Goal: Task Accomplishment & Management: Complete application form

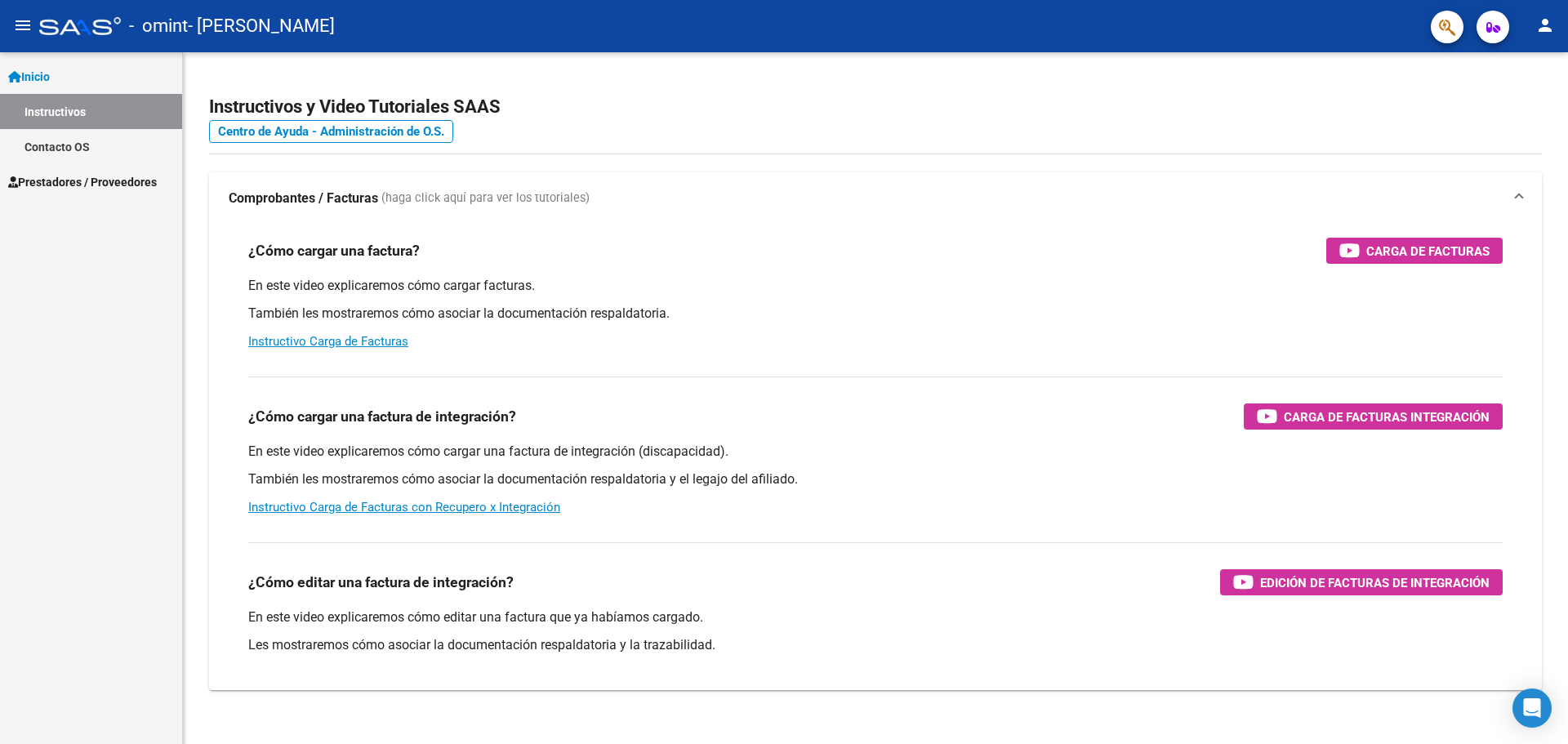
click at [104, 180] on span "Prestadores / Proveedores" at bounding box center [82, 182] width 148 height 18
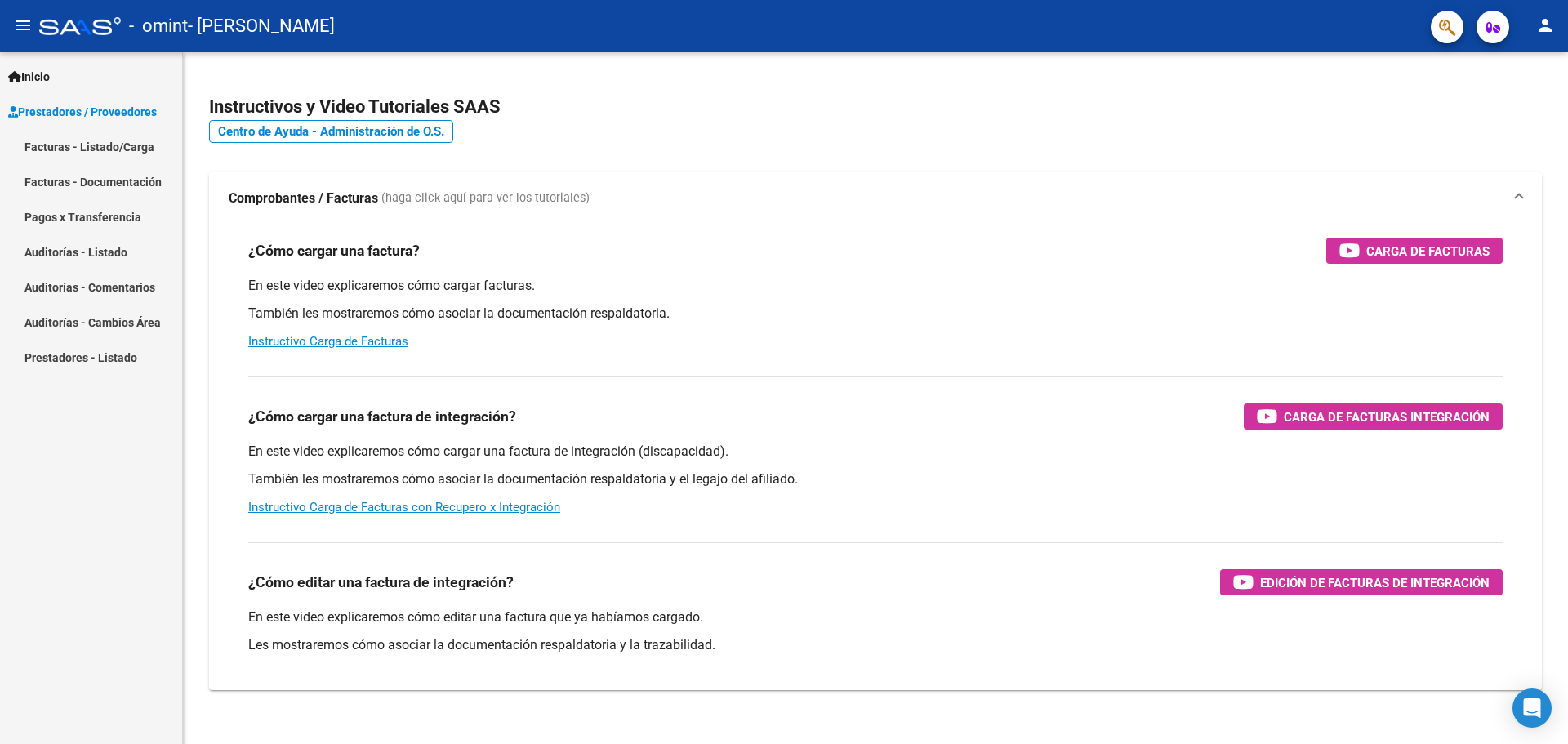
click at [92, 144] on link "Facturas - Listado/Carga" at bounding box center [91, 147] width 182 height 35
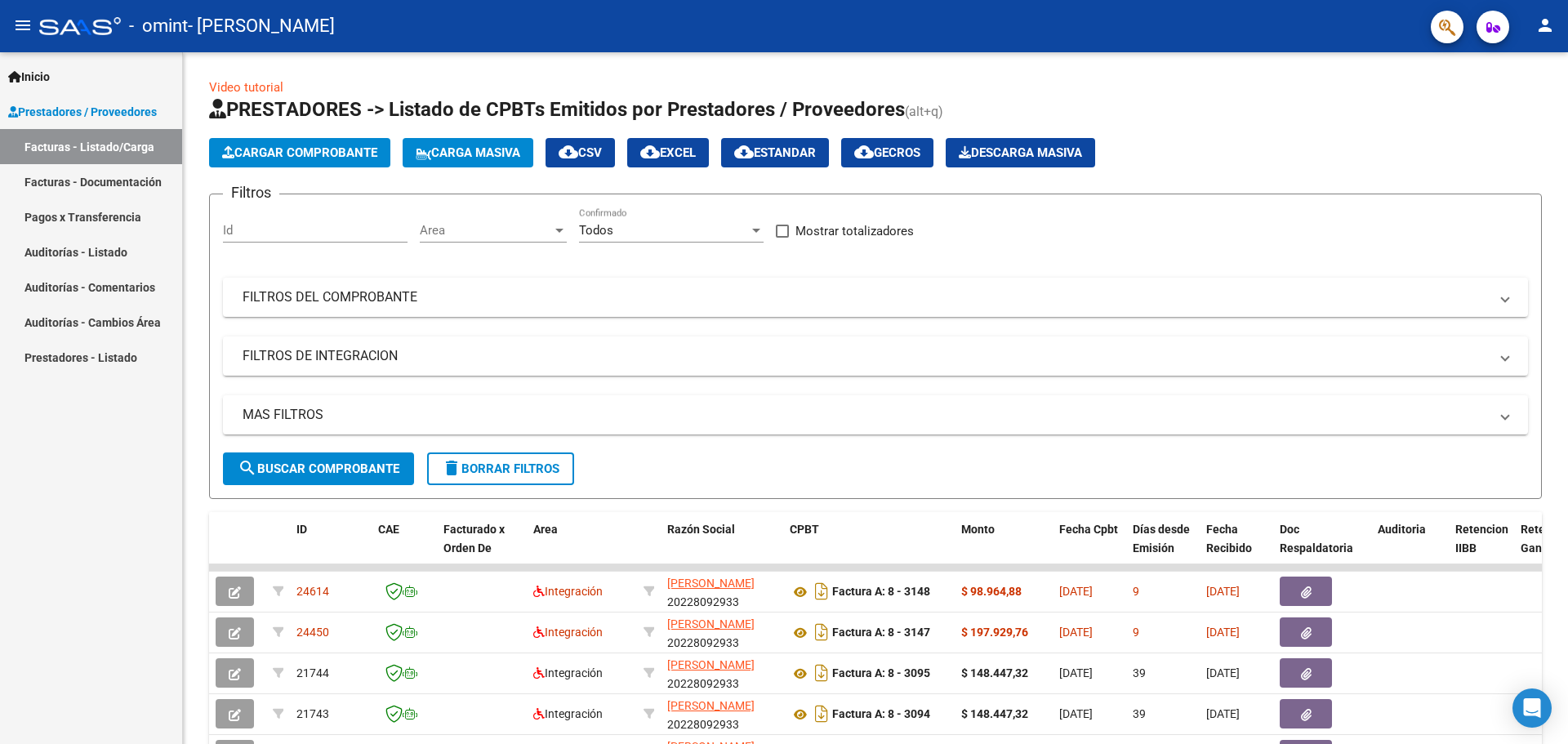
click at [1543, 23] on mat-icon "person" at bounding box center [1545, 26] width 20 height 20
click at [1506, 105] on button "exit_to_app Salir" at bounding box center [1512, 107] width 100 height 39
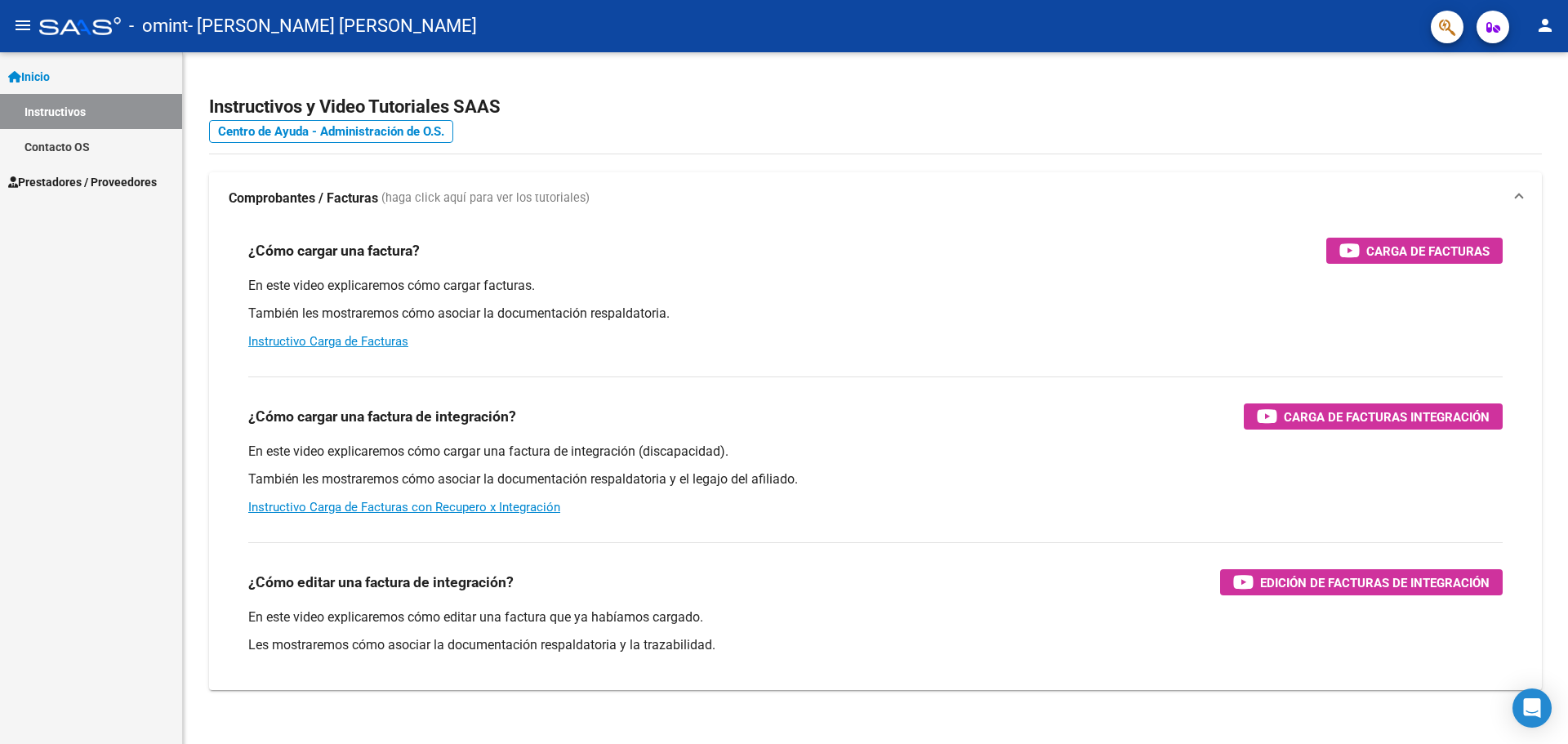
click at [104, 182] on span "Prestadores / Proveedores" at bounding box center [82, 182] width 148 height 18
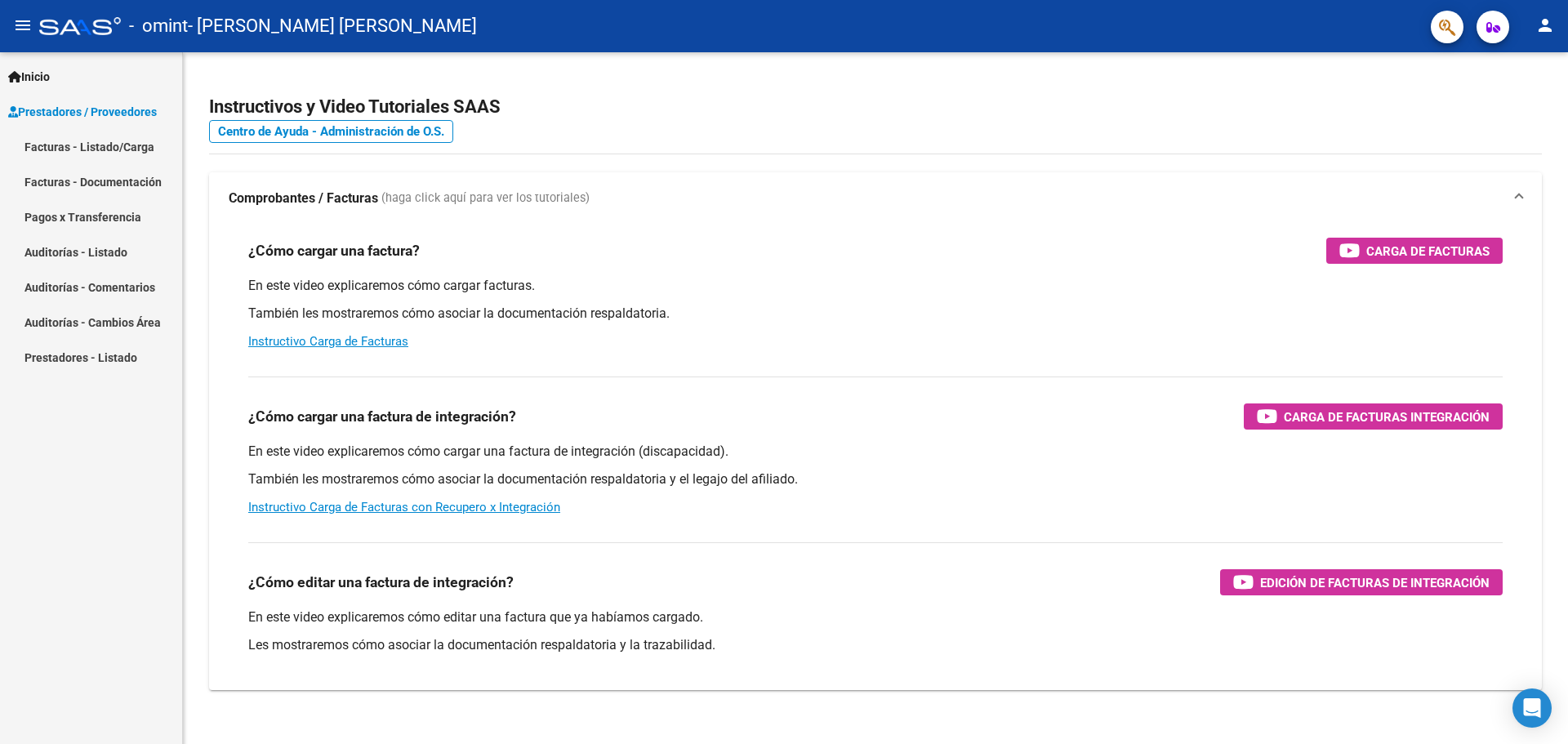
click at [97, 143] on link "Facturas - Listado/Carga" at bounding box center [91, 147] width 182 height 35
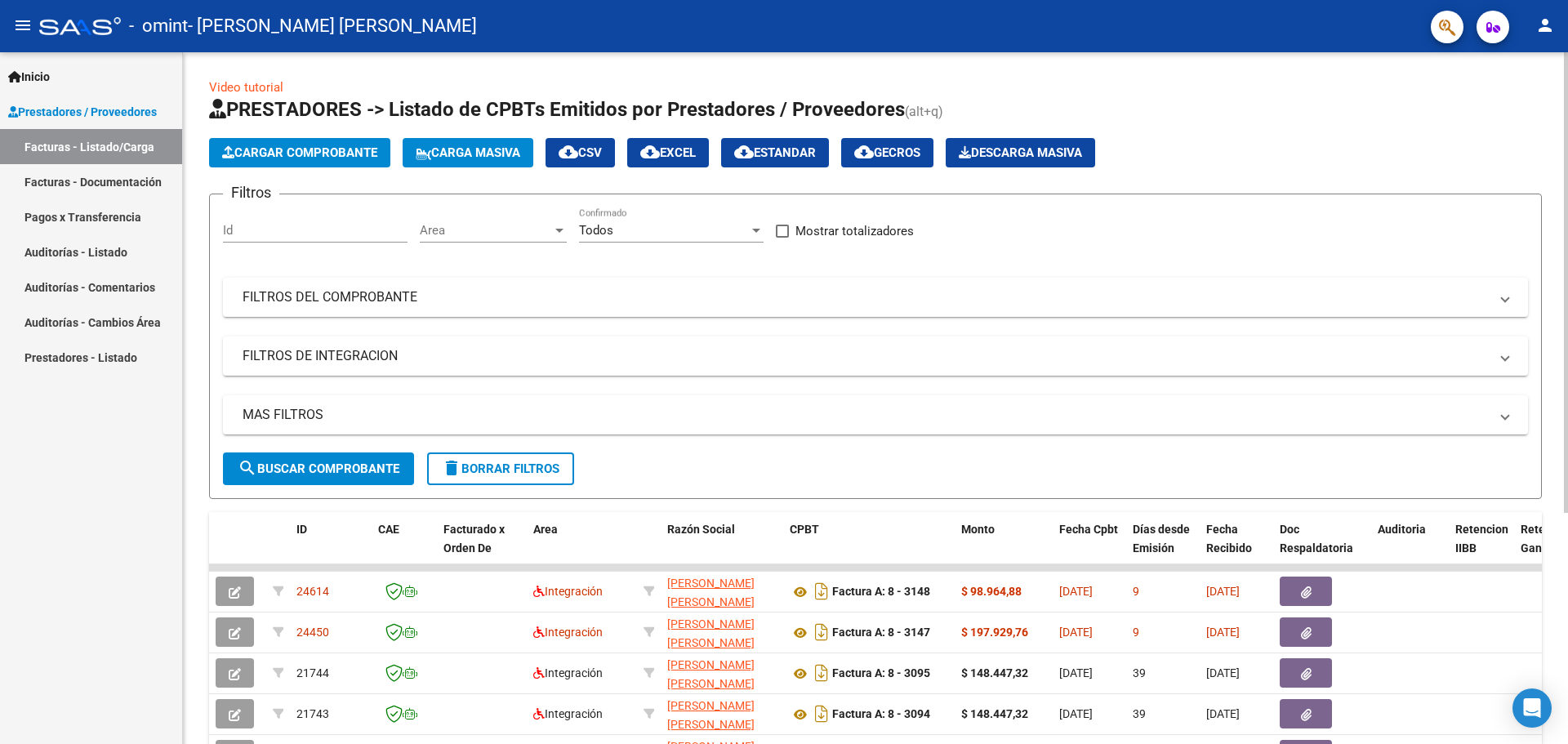
click at [313, 147] on span "Cargar Comprobante" at bounding box center [299, 153] width 155 height 15
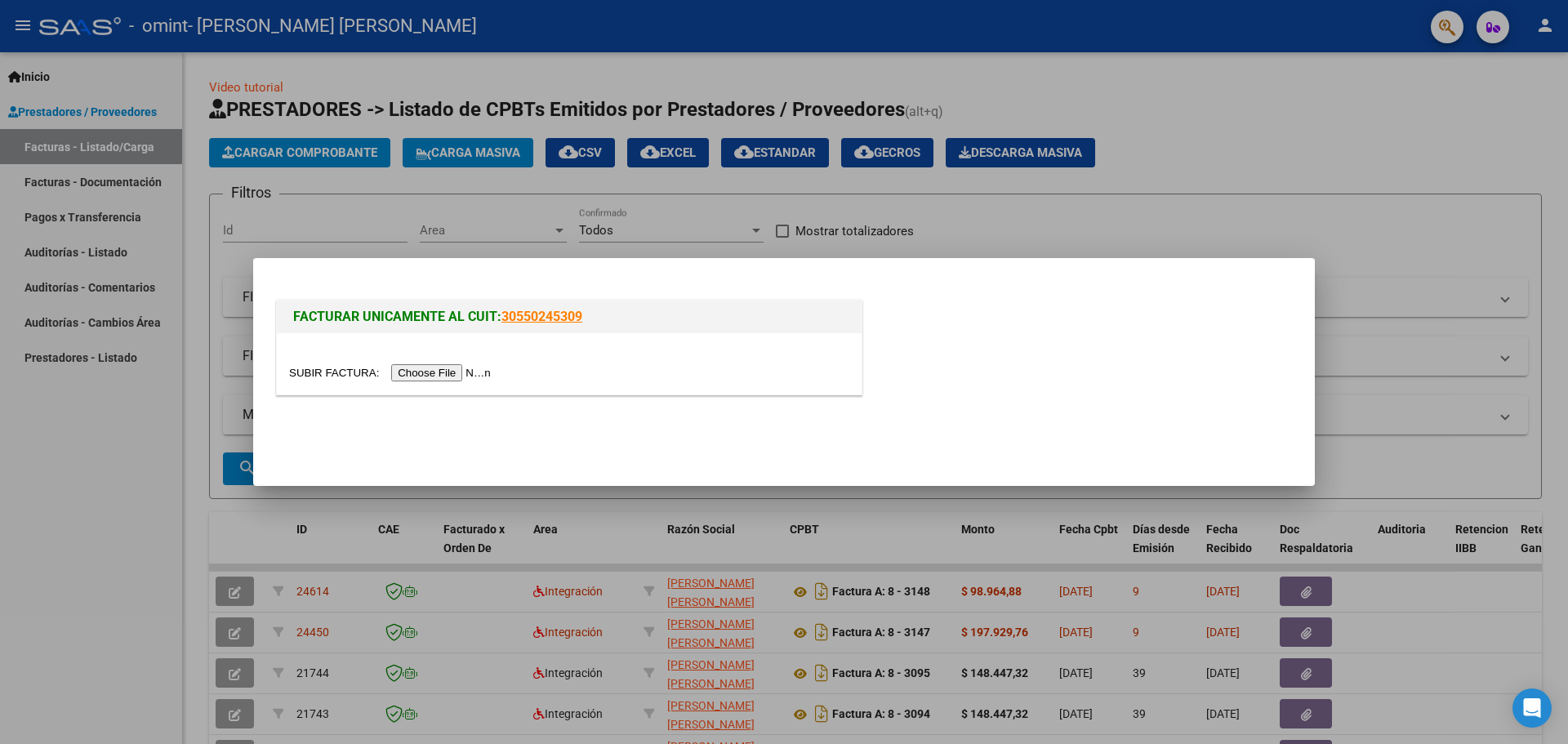
click at [430, 374] on input "file" at bounding box center [392, 372] width 206 height 17
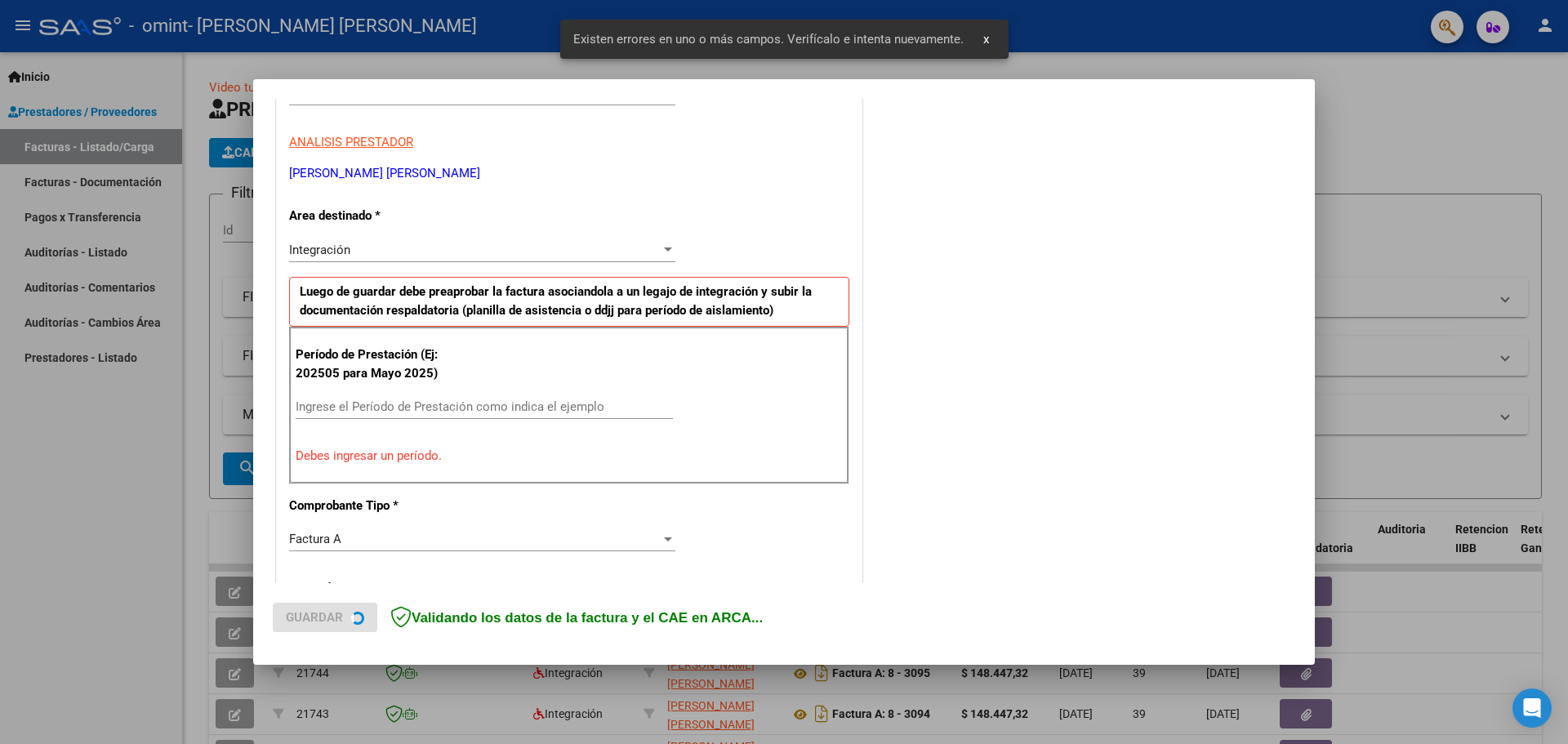
scroll to position [296, 0]
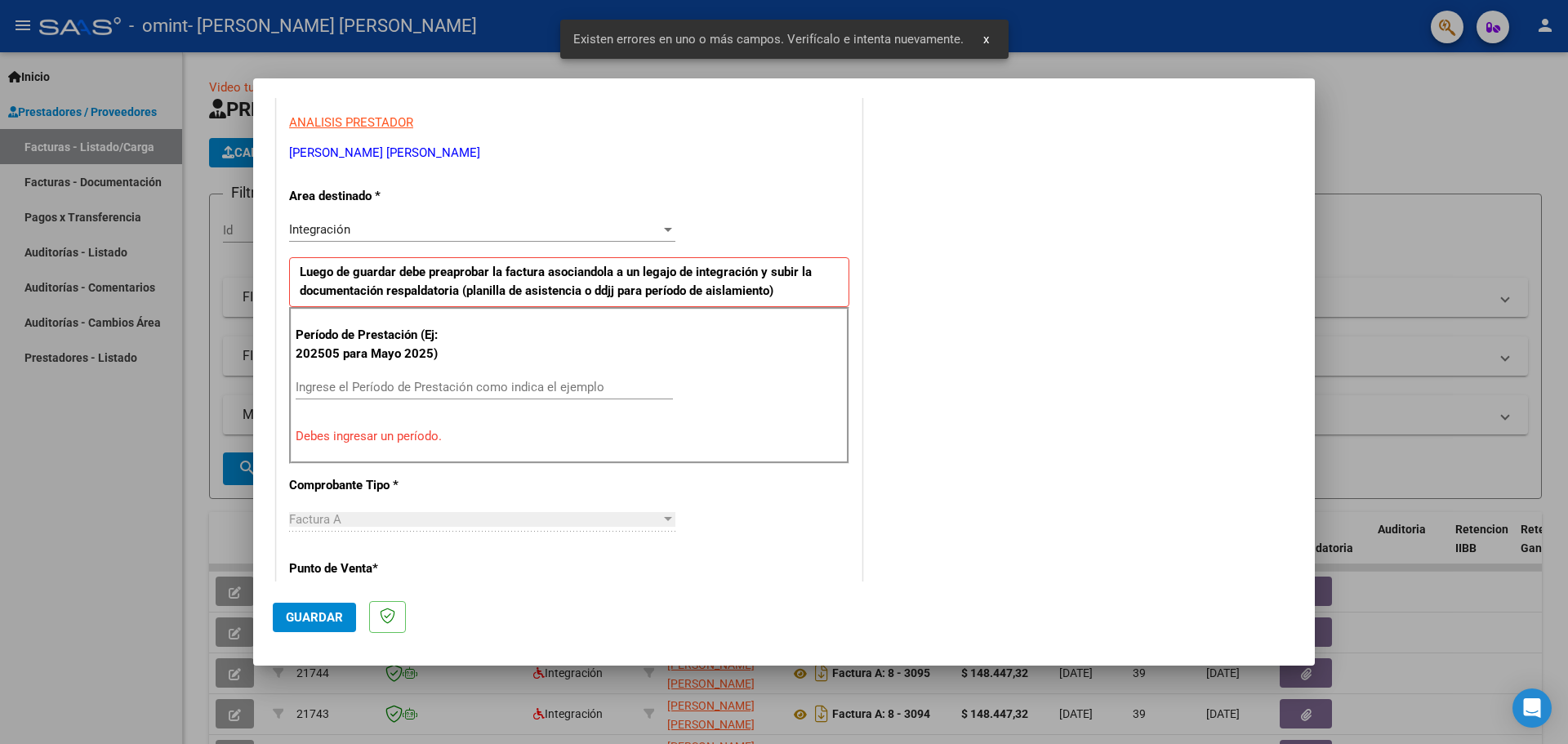
click at [356, 391] on input "Ingrese el Período de Prestación como indica el ejemplo" at bounding box center [483, 387] width 377 height 15
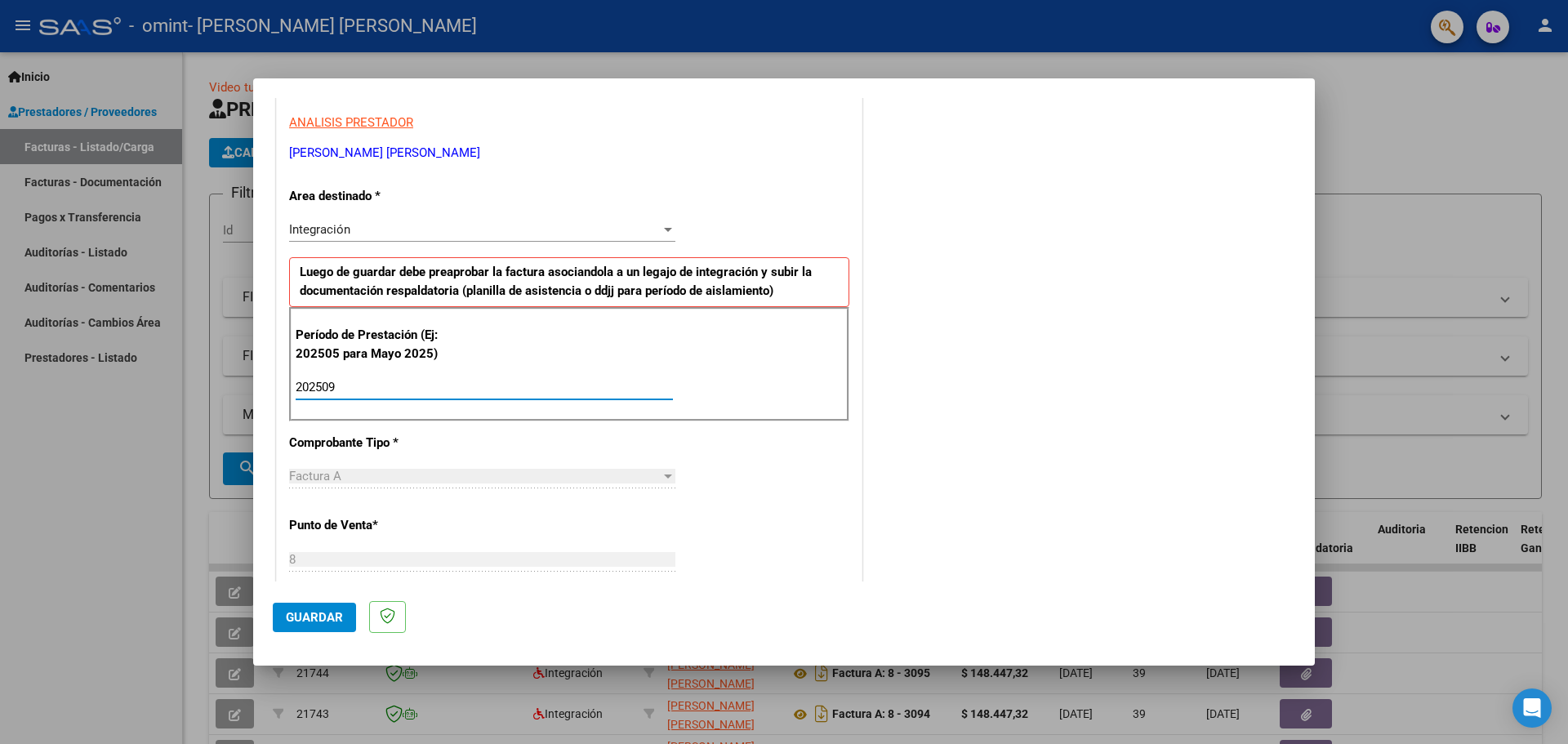
type input "202509"
click at [314, 616] on span "Guardar" at bounding box center [314, 618] width 57 height 15
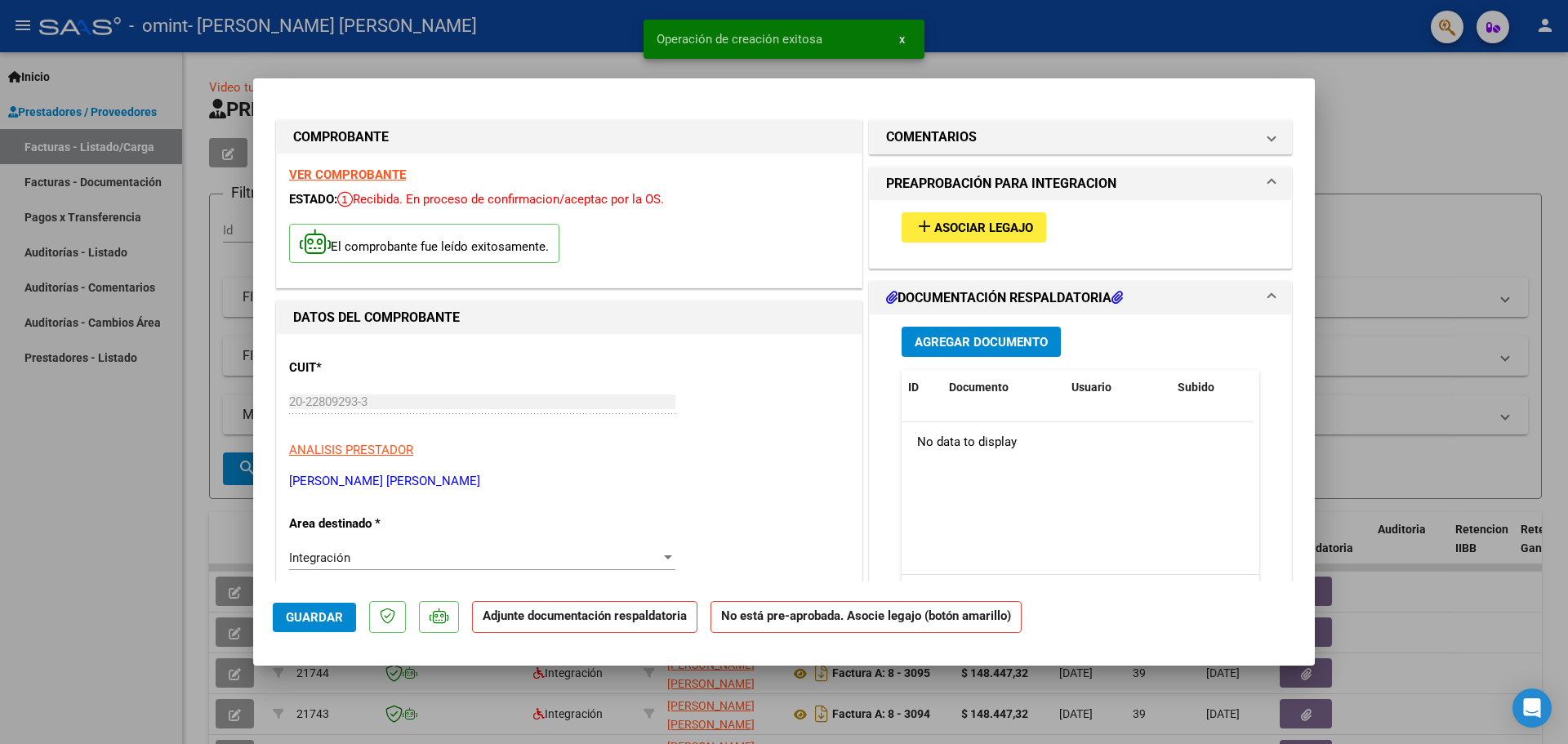
click at [946, 216] on button "add Asociar Legajo" at bounding box center [973, 227] width 144 height 30
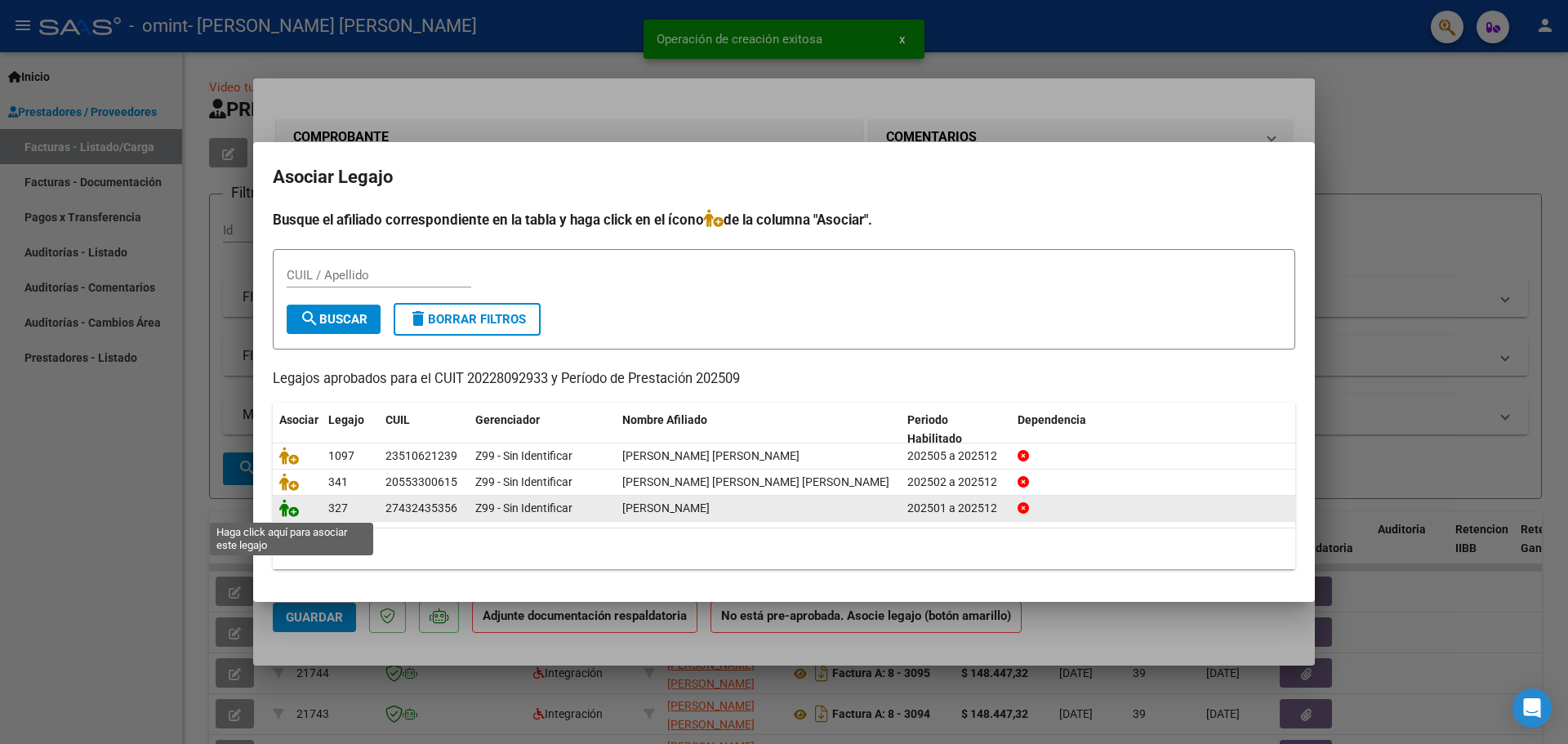
click at [287, 508] on icon at bounding box center [289, 508] width 20 height 18
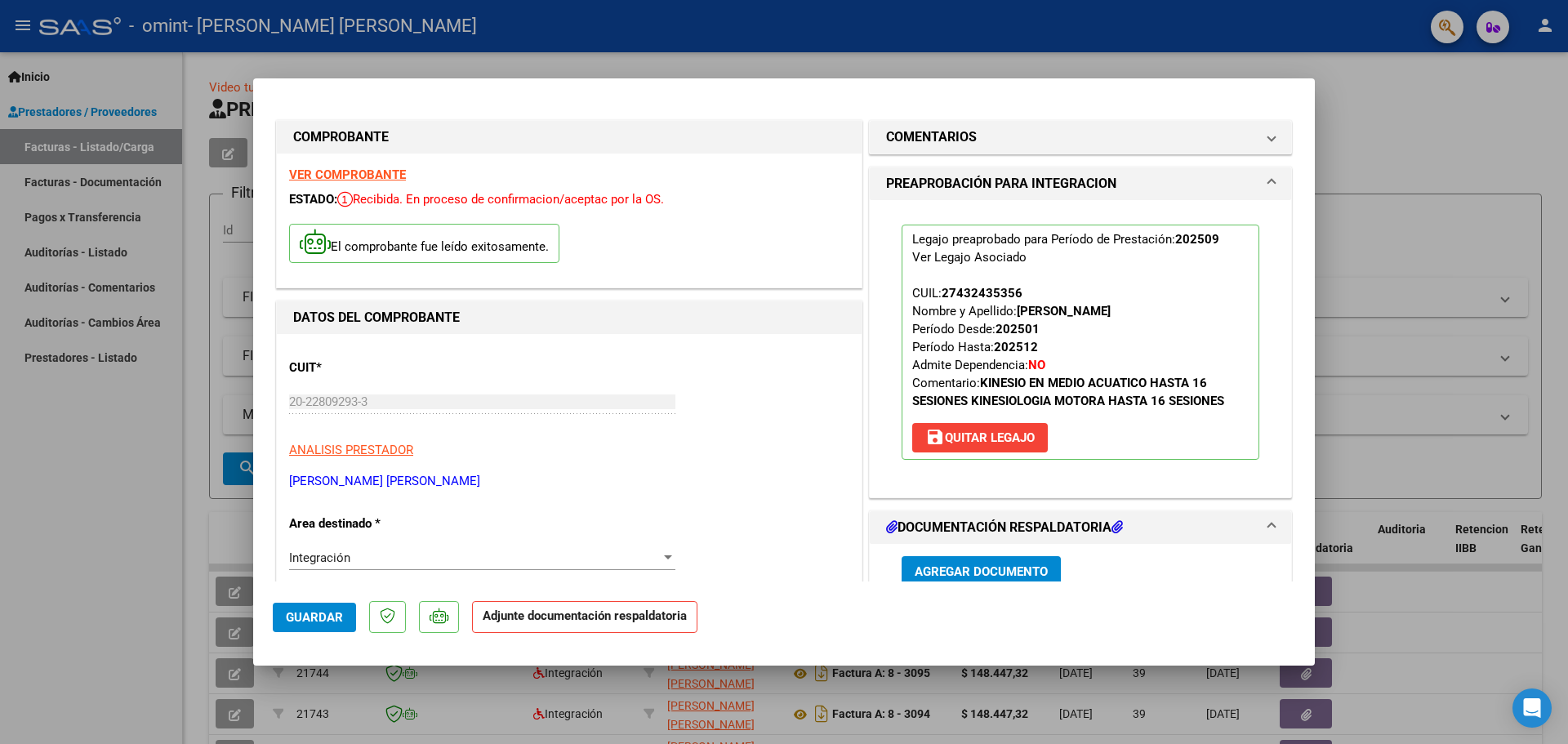
click at [970, 569] on span "Agregar Documento" at bounding box center [981, 571] width 133 height 15
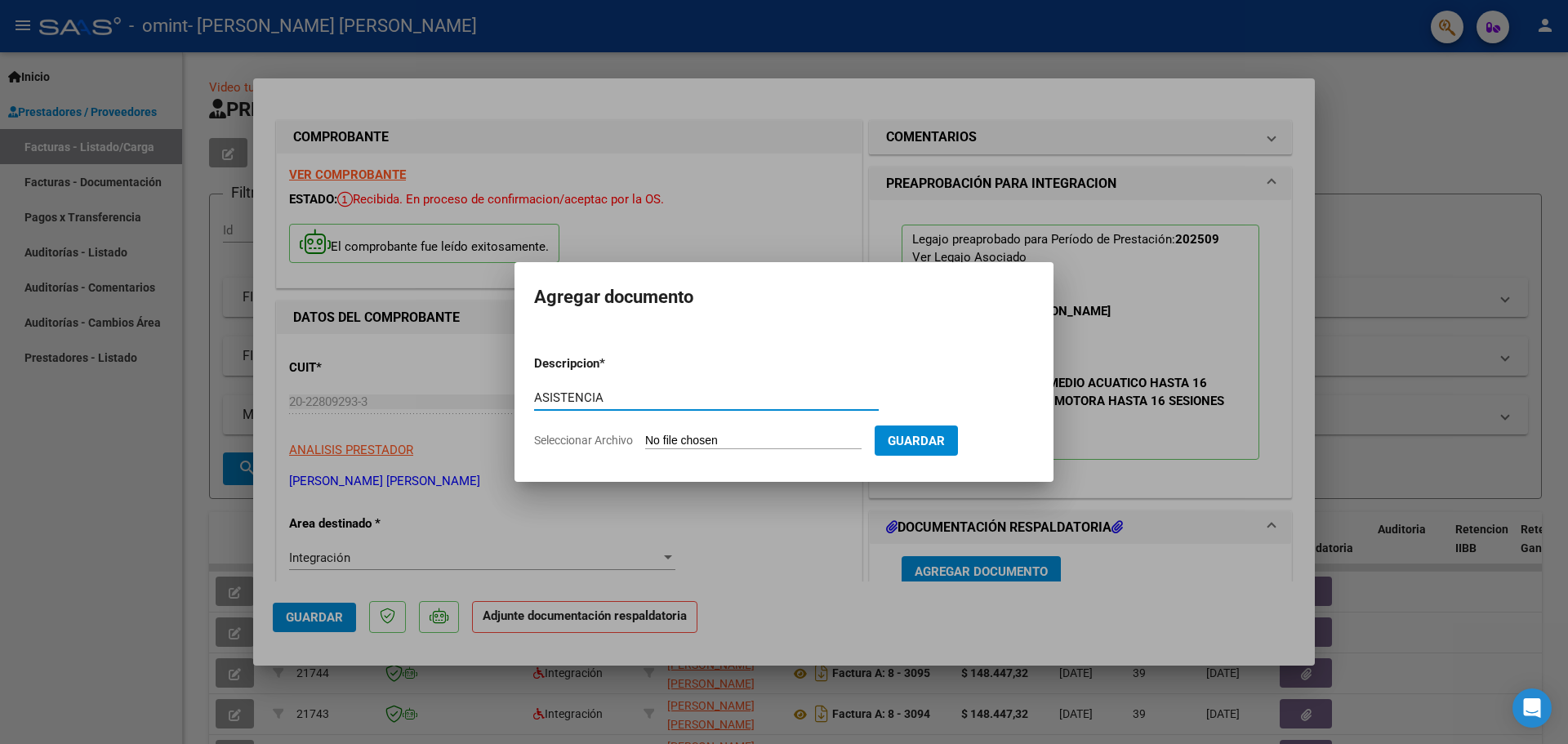
type input "ASISTENCIA"
click at [587, 441] on span "Seleccionar Archivo" at bounding box center [583, 440] width 99 height 13
click at [645, 441] on input "Seleccionar Archivo" at bounding box center [753, 441] width 216 height 16
type input "C:\fakepath\ASISTENCIA K.pdf"
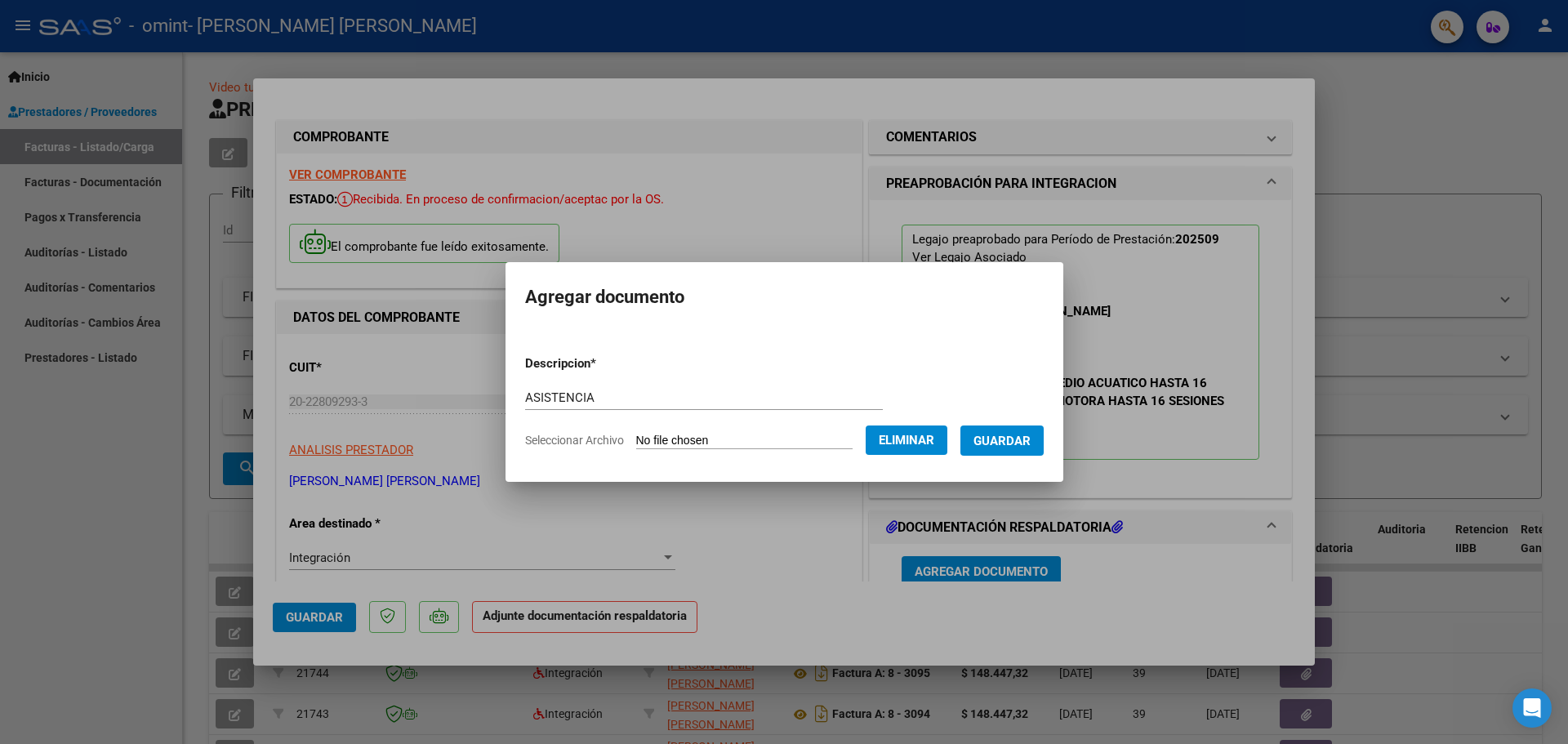
click at [1027, 441] on span "Guardar" at bounding box center [1002, 441] width 57 height 15
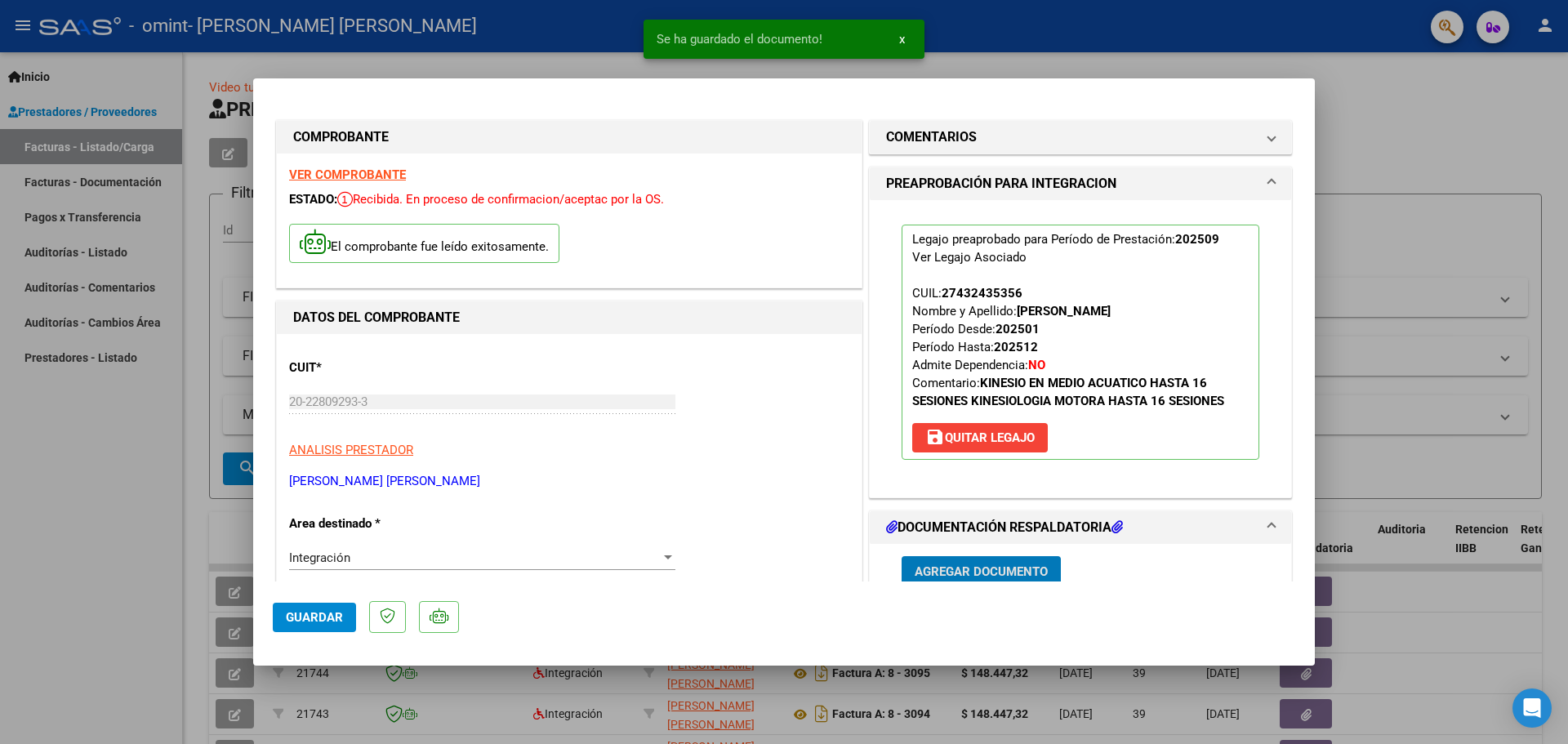
scroll to position [4, 0]
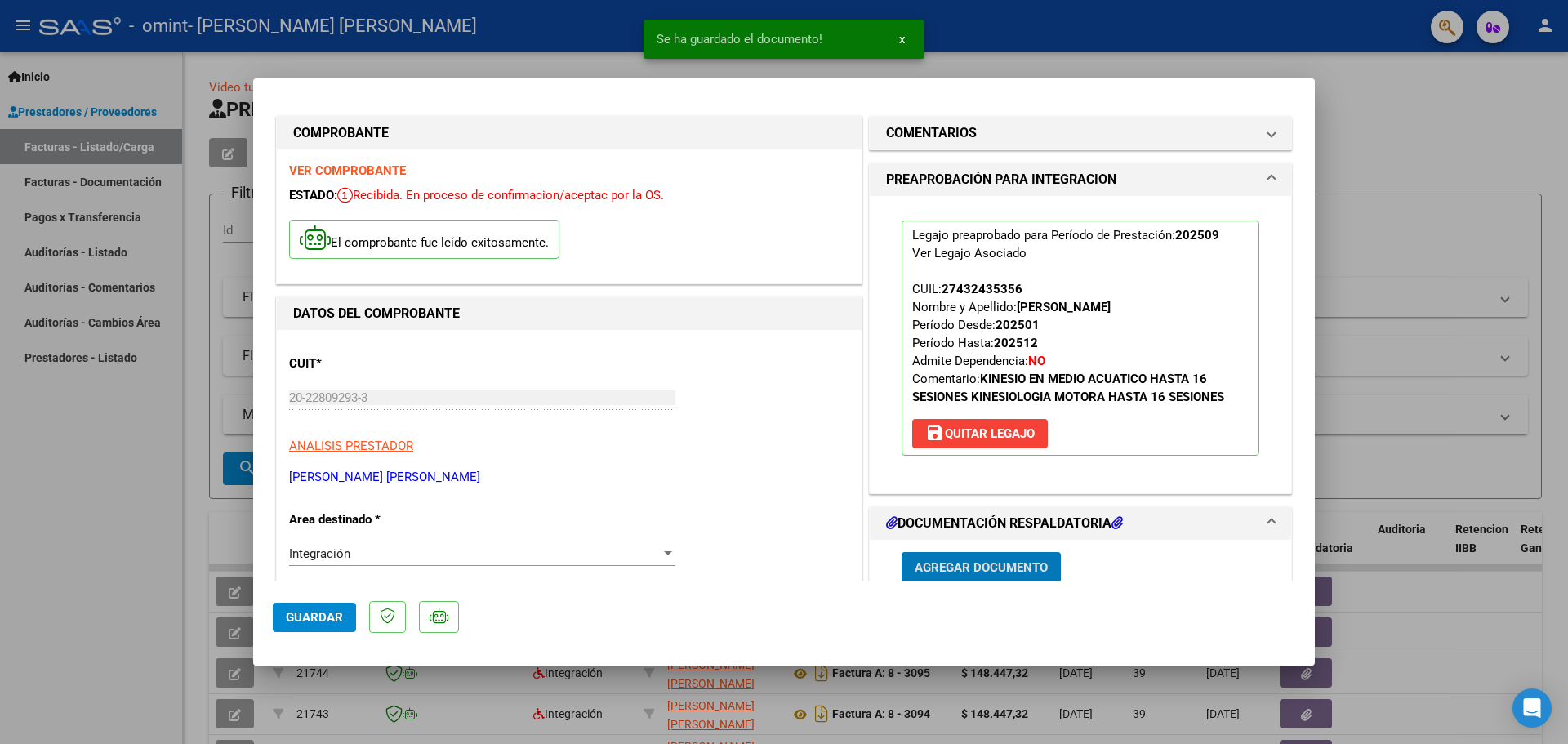
click at [958, 568] on span "Agregar Documento" at bounding box center [981, 568] width 133 height 15
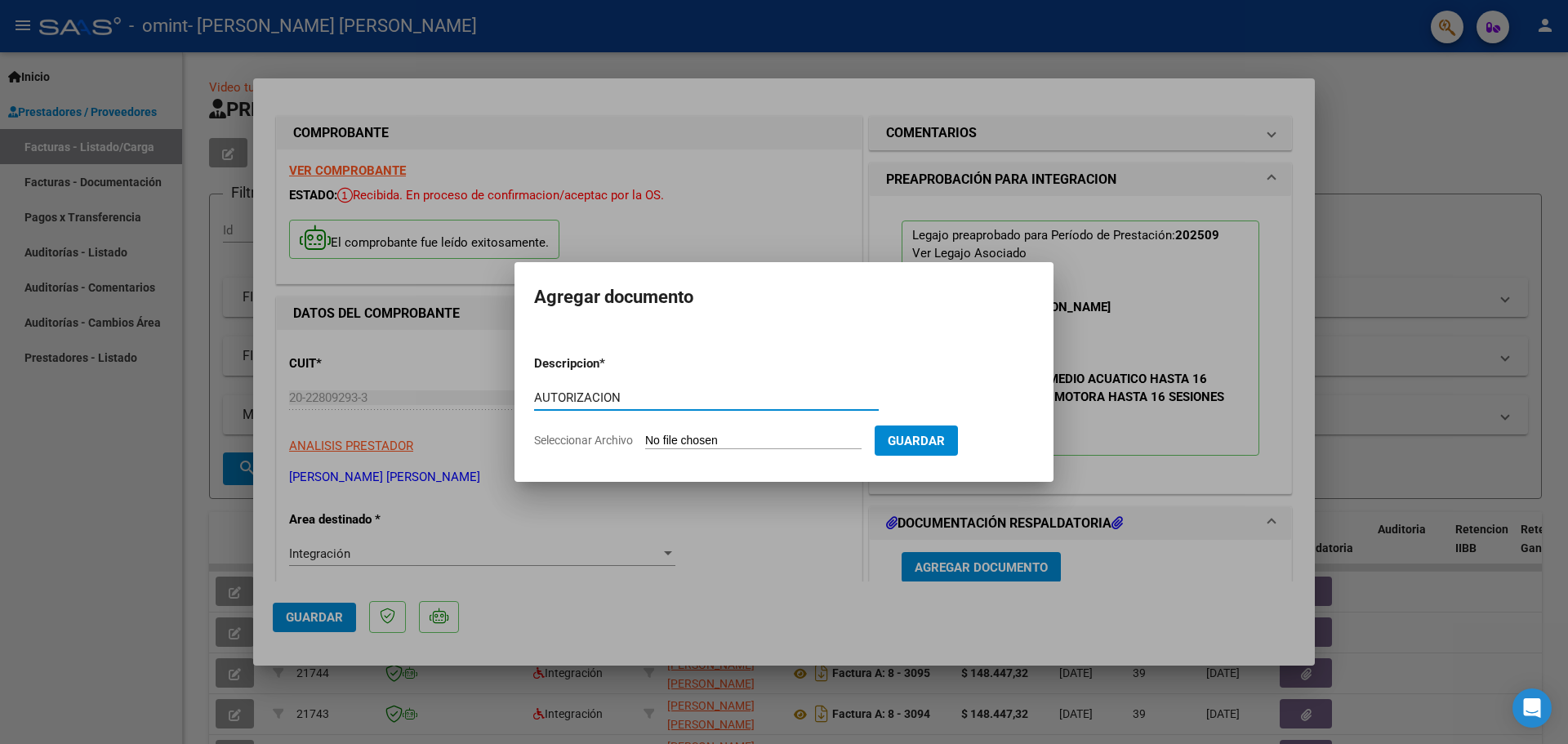
type input "AUTORIZACION"
click at [608, 442] on span "Seleccionar Archivo" at bounding box center [583, 440] width 99 height 13
click at [645, 442] on input "Seleccionar Archivo" at bounding box center [753, 441] width 216 height 16
type input "C:\fakepath\AUTORIZACION.pdf"
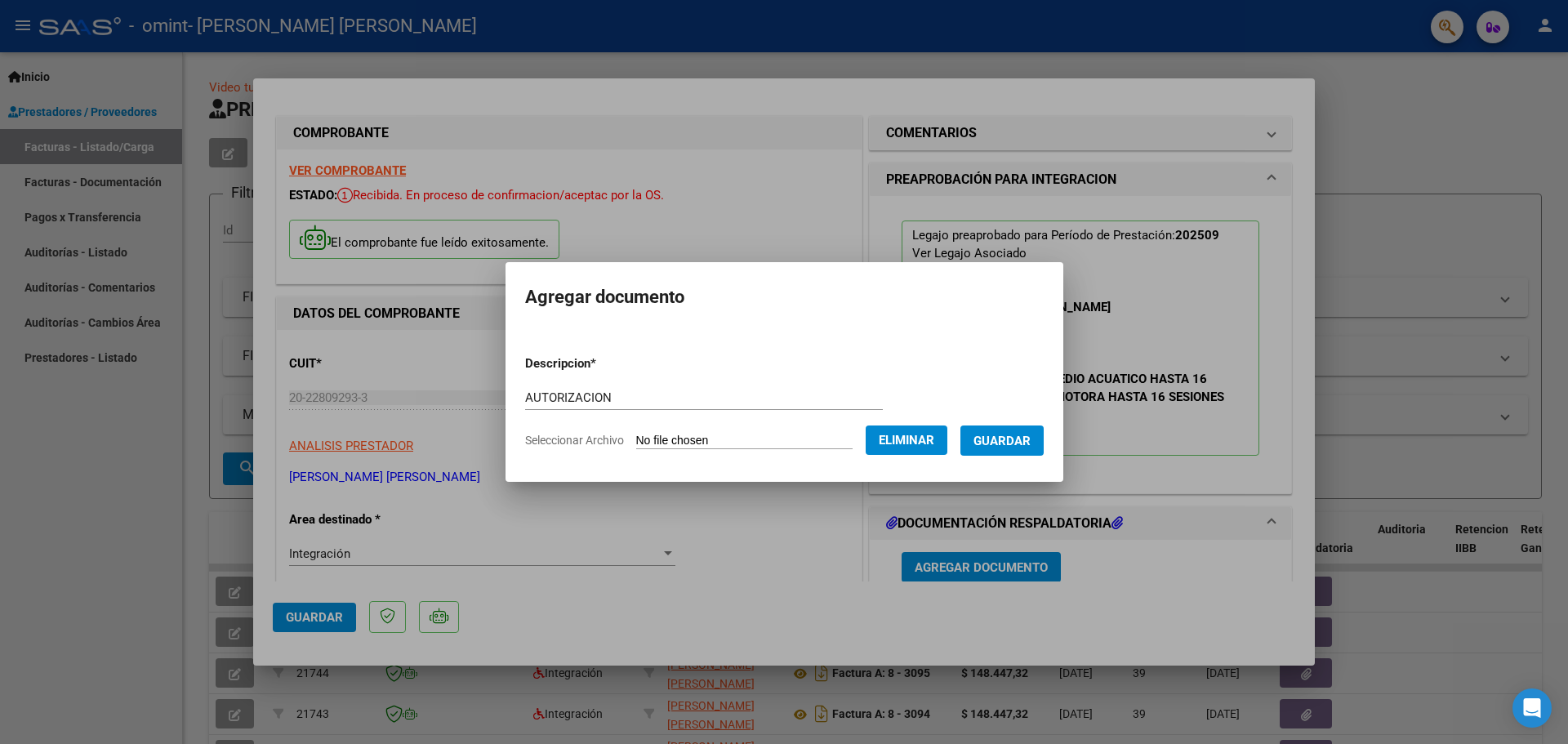
click at [1016, 440] on span "Guardar" at bounding box center [1002, 441] width 57 height 15
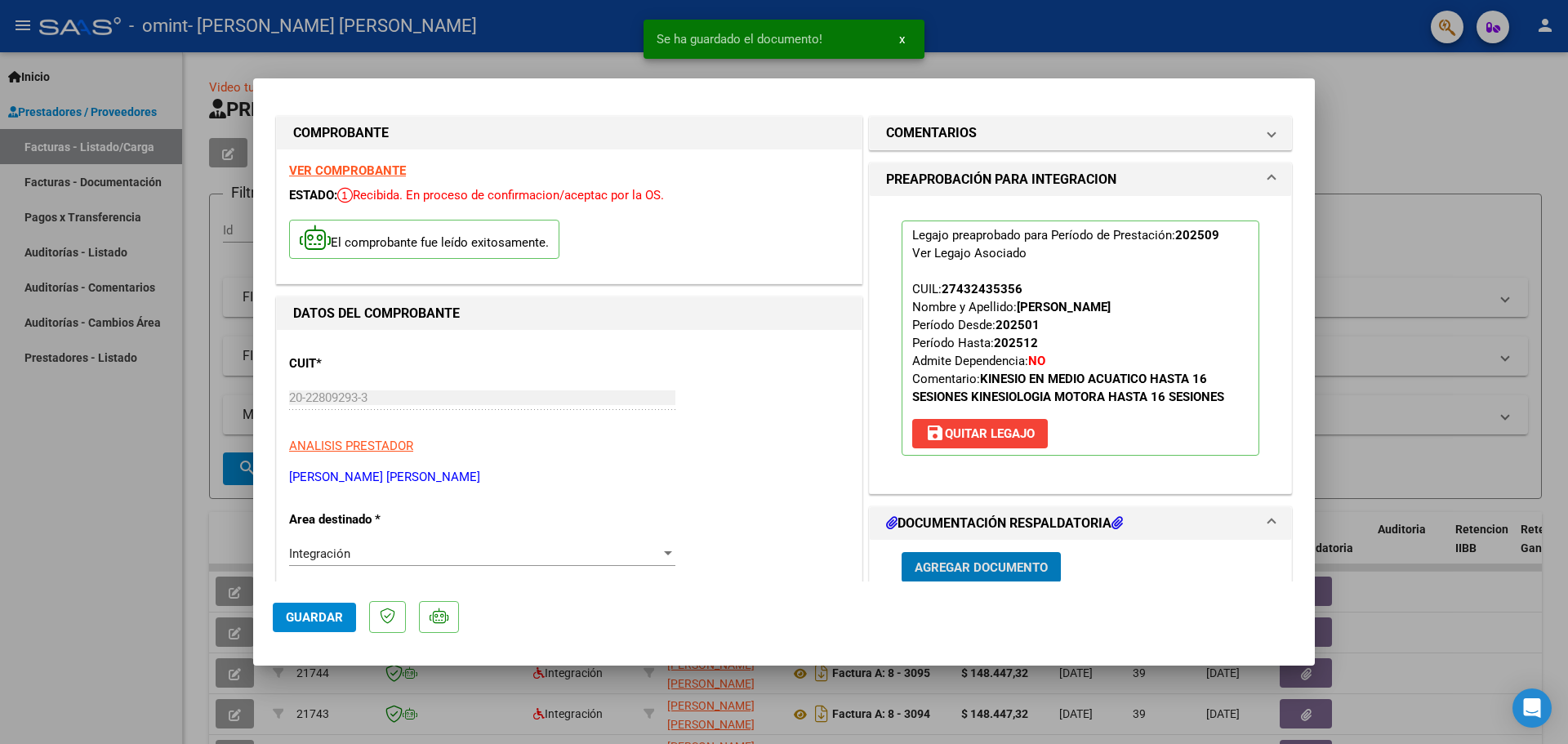
click at [310, 617] on span "Guardar" at bounding box center [314, 618] width 57 height 15
click at [901, 40] on span "x" at bounding box center [901, 39] width 6 height 15
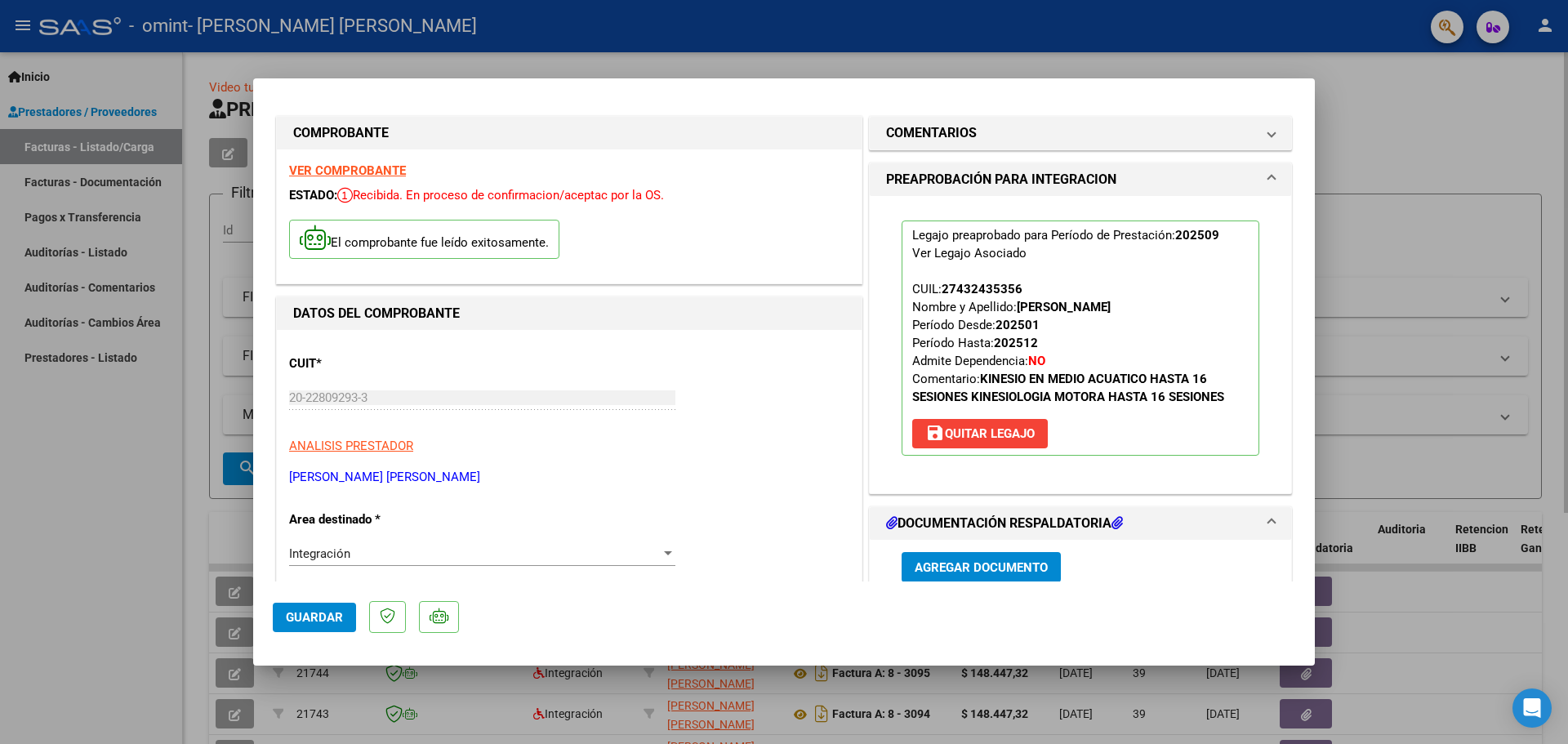
drag, startPoint x: 1430, startPoint y: 88, endPoint x: 1367, endPoint y: 134, distance: 78.0
click at [1429, 92] on div at bounding box center [784, 372] width 1568 height 744
type input "$ 0,00"
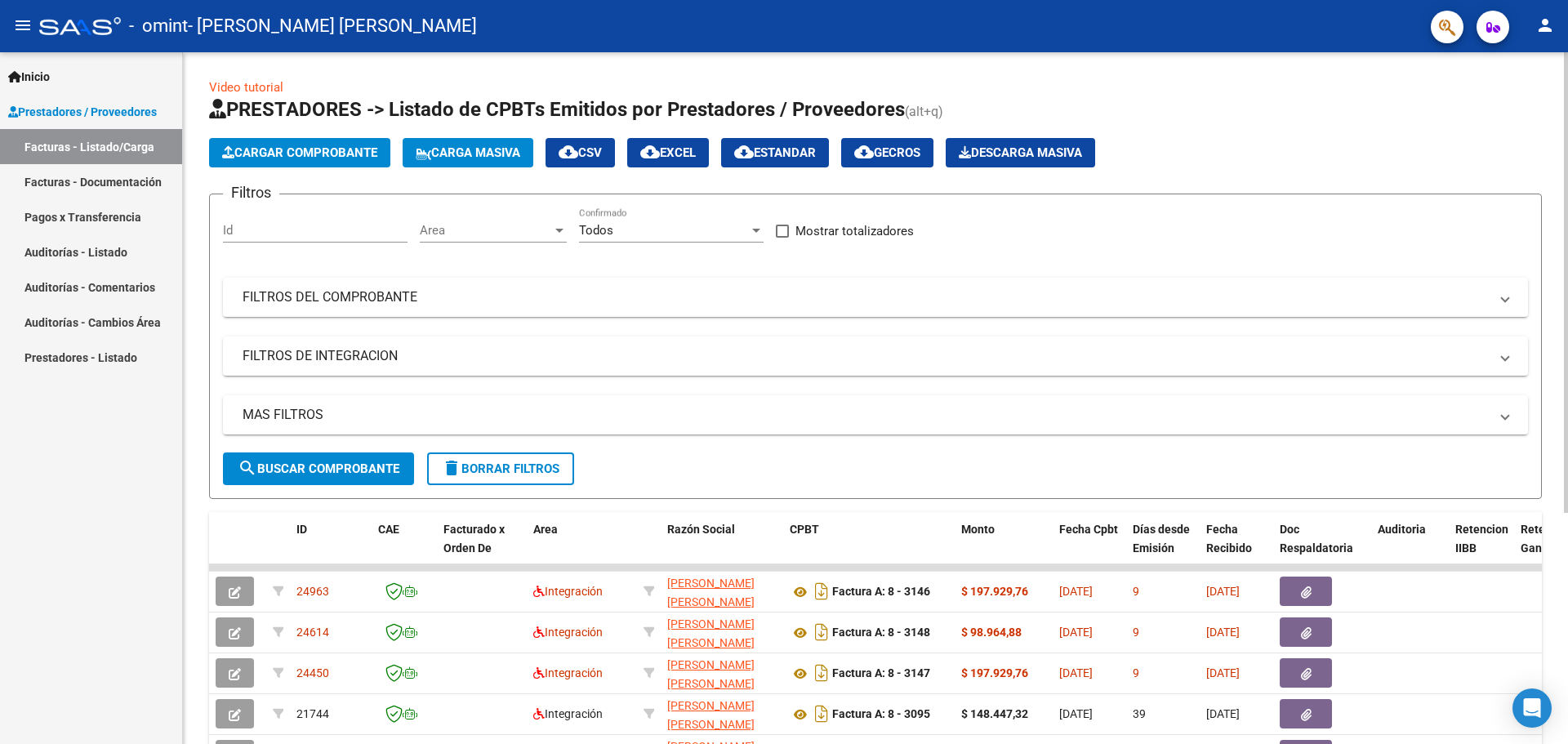
click at [328, 153] on span "Cargar Comprobante" at bounding box center [299, 153] width 155 height 15
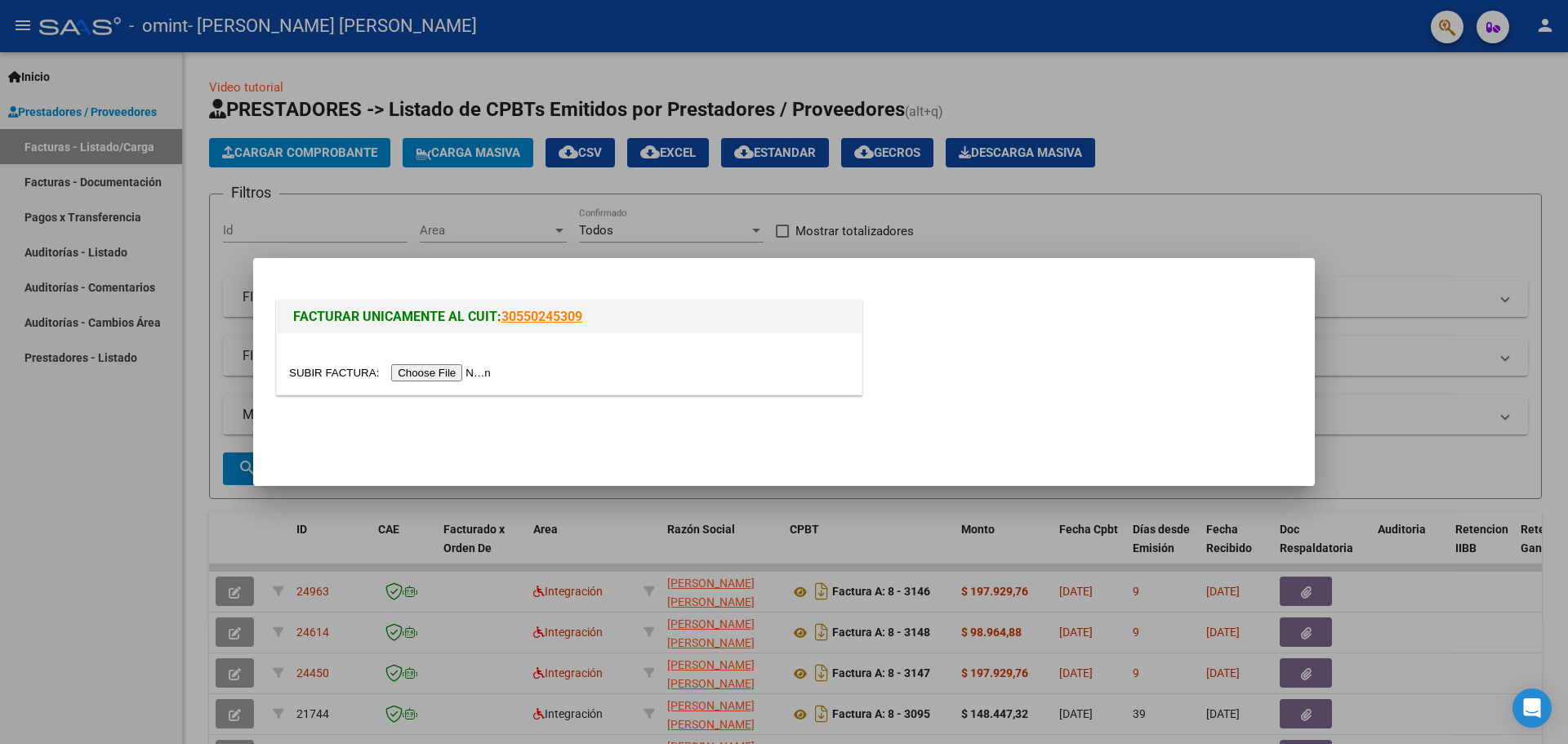
click at [335, 374] on input "file" at bounding box center [392, 372] width 206 height 17
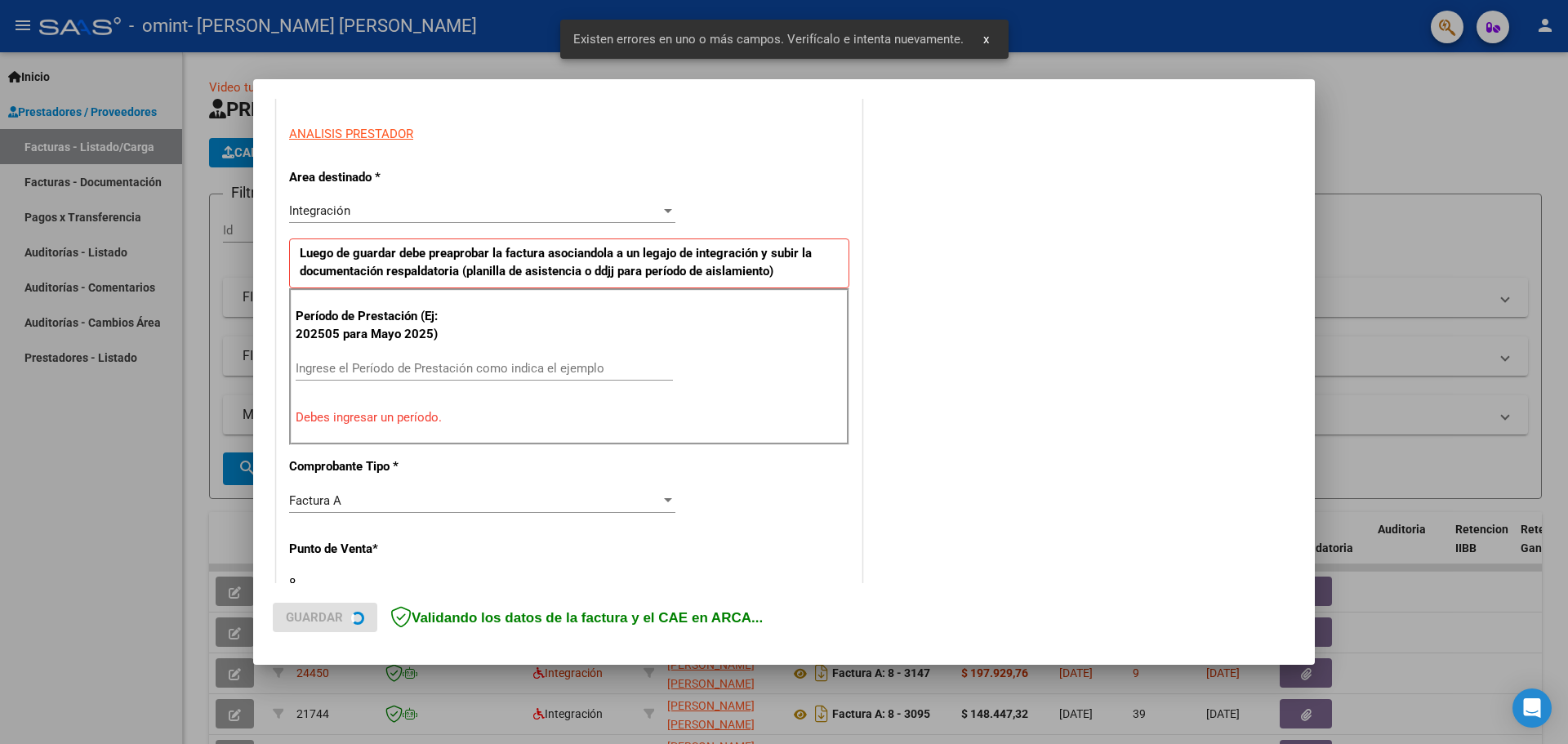
scroll to position [296, 0]
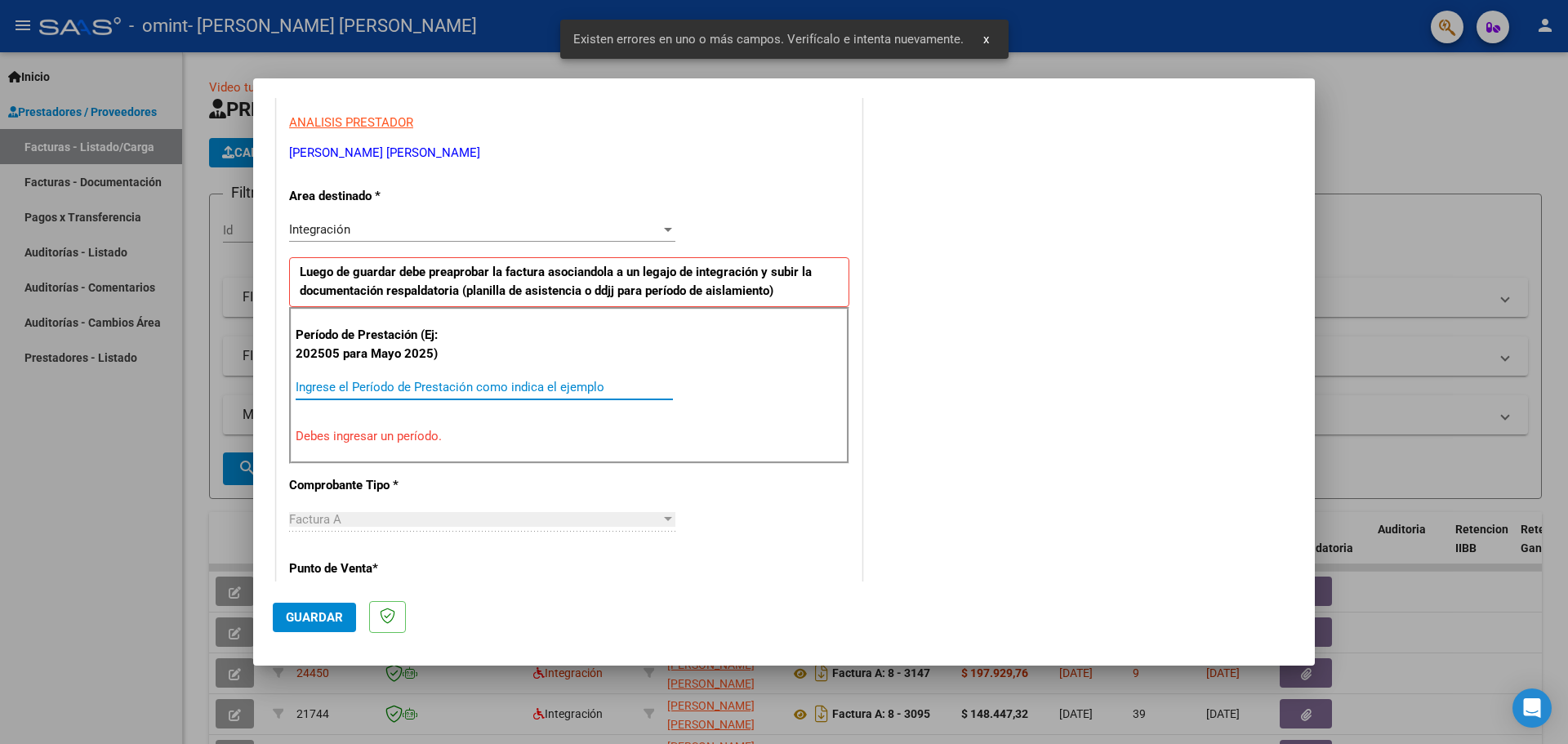
click at [340, 389] on input "Ingrese el Período de Prestación como indica el ejemplo" at bounding box center [483, 387] width 377 height 15
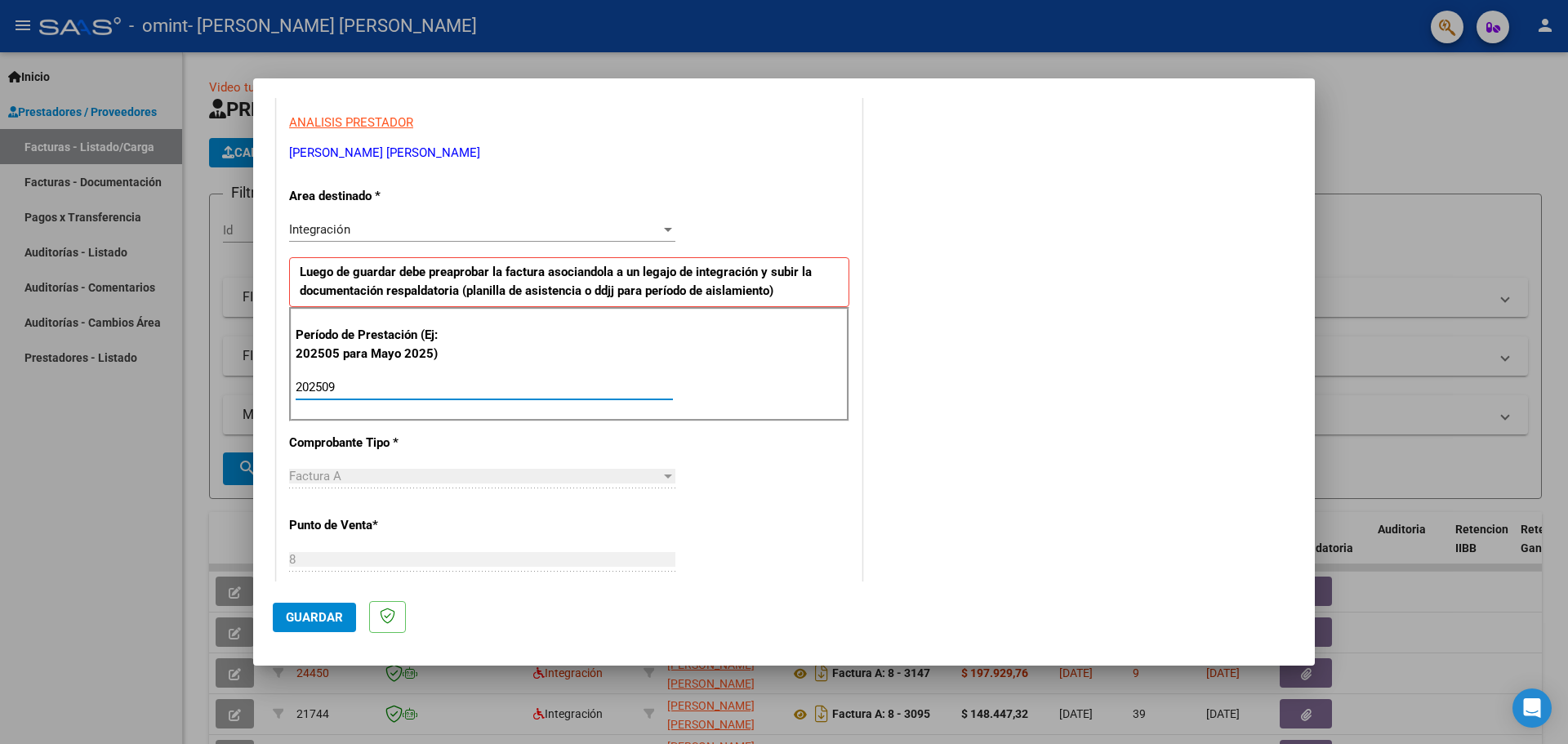
type input "202509"
click at [303, 620] on span "Guardar" at bounding box center [314, 618] width 57 height 15
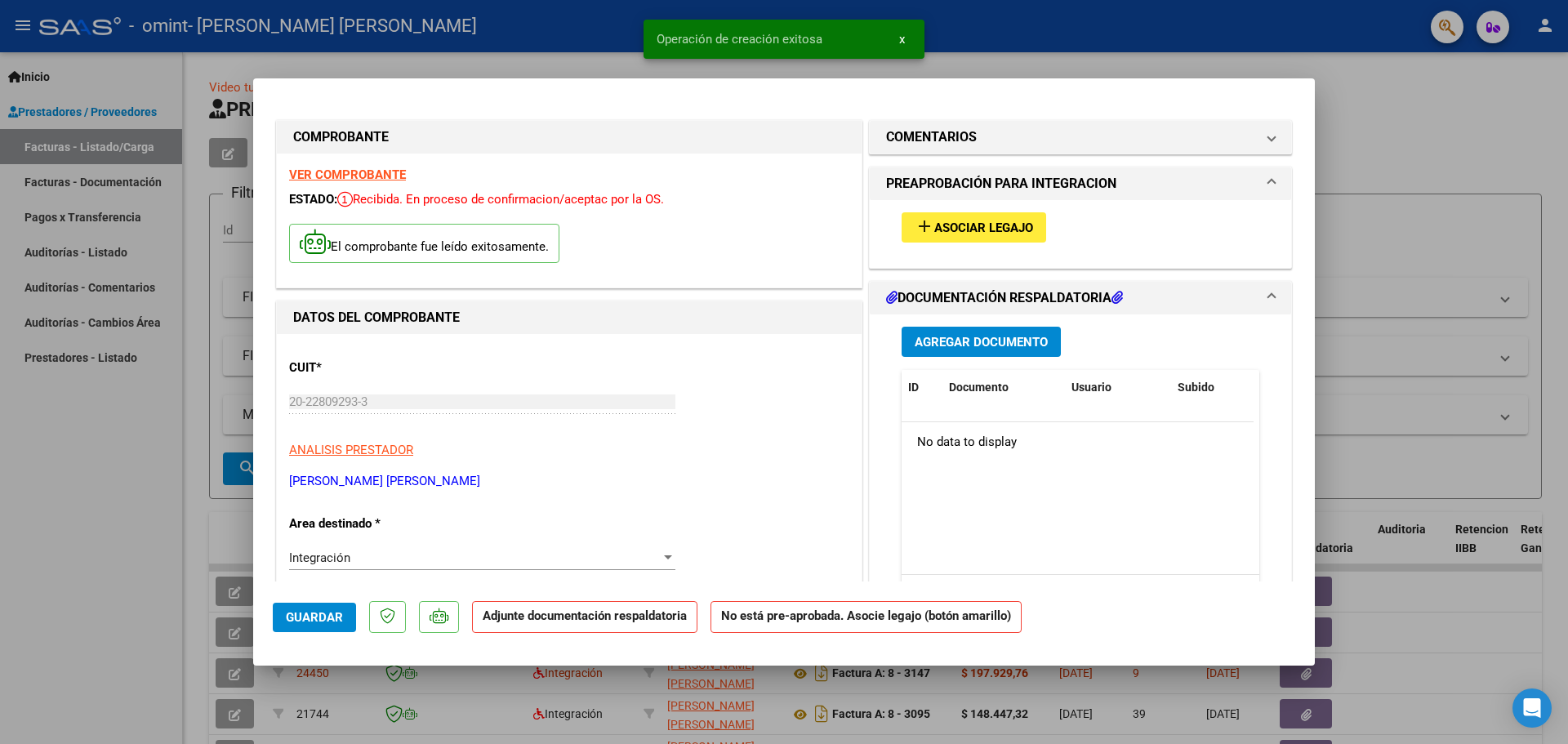
click at [958, 228] on span "Asociar Legajo" at bounding box center [983, 228] width 99 height 15
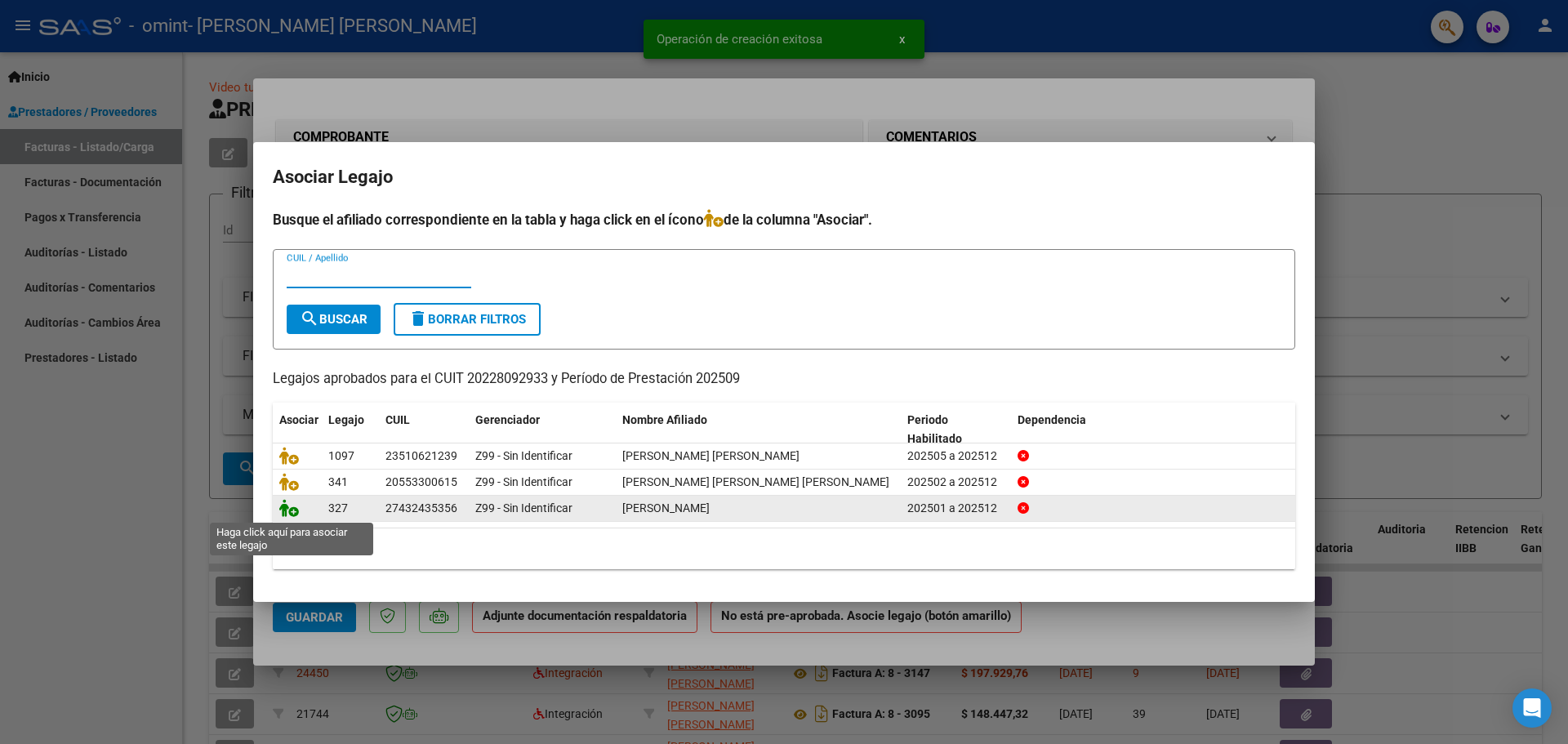
click at [290, 509] on icon at bounding box center [289, 508] width 20 height 18
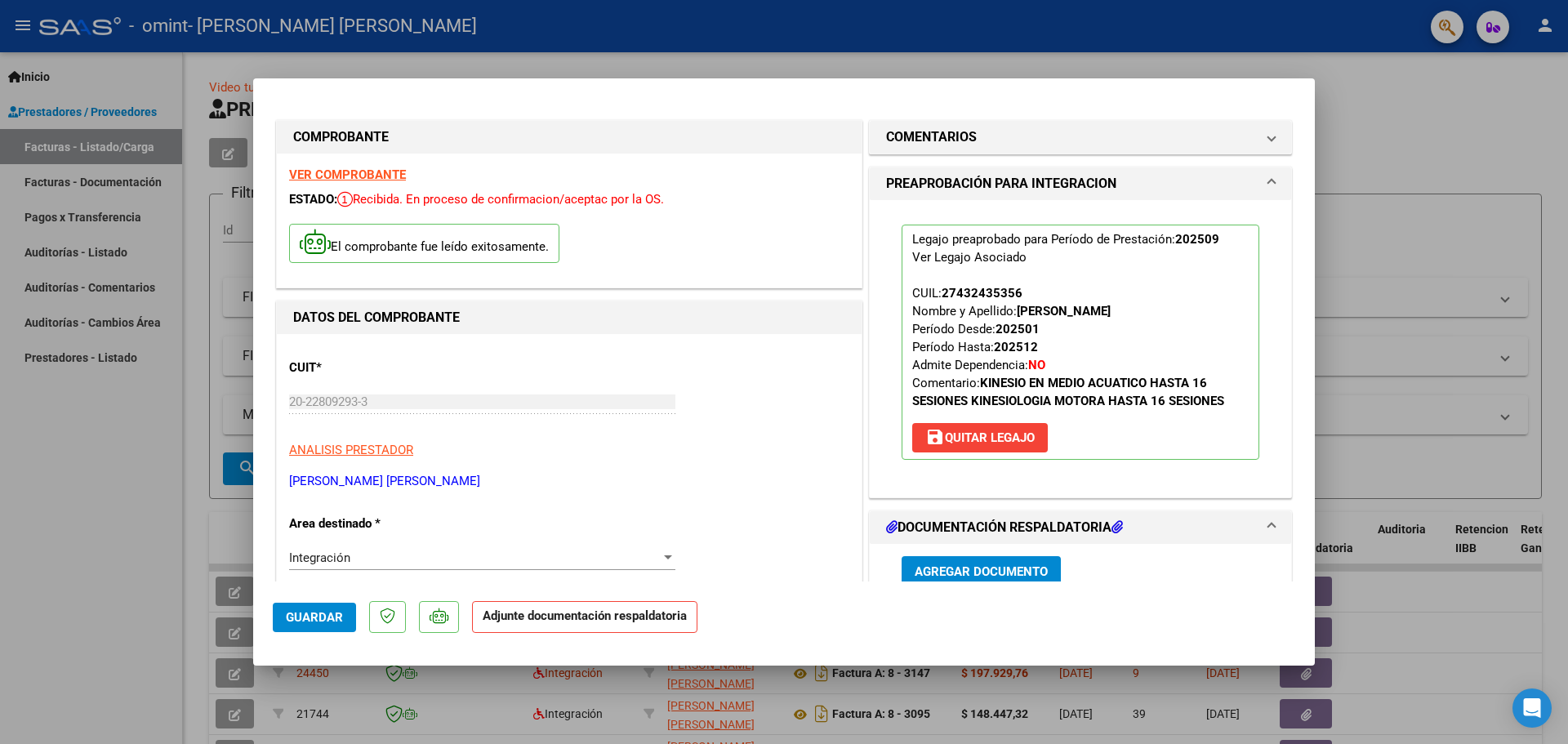
click at [958, 570] on span "Agregar Documento" at bounding box center [981, 571] width 133 height 15
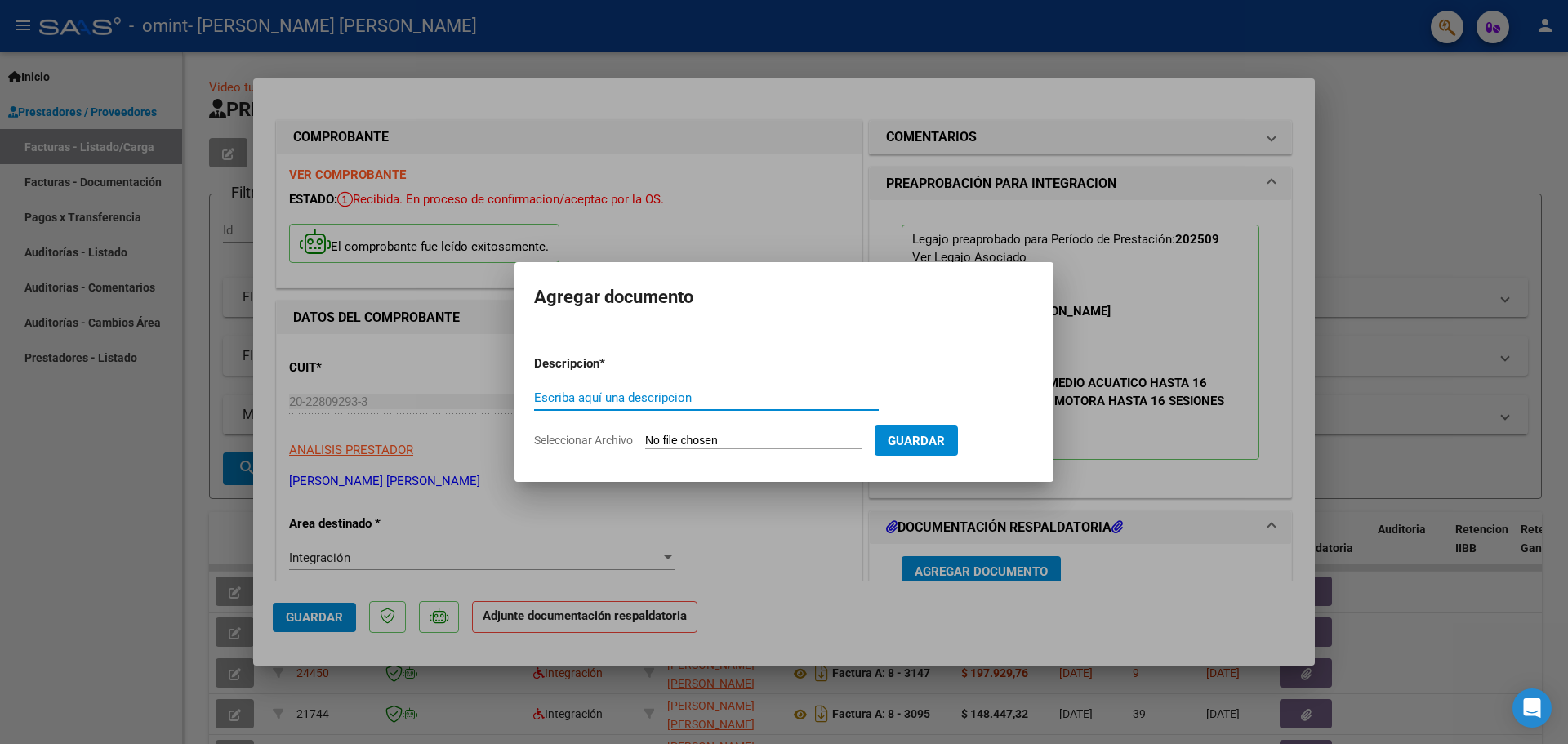
click at [600, 392] on input "Escriba aquí una descripcion" at bounding box center [706, 398] width 345 height 15
type input "ASISTENCIA"
click at [589, 440] on span "Seleccionar Archivo" at bounding box center [583, 440] width 99 height 13
click at [645, 440] on input "Seleccionar Archivo" at bounding box center [753, 441] width 216 height 16
type input "C:\fakepath\ASISTENCIA H.pdf"
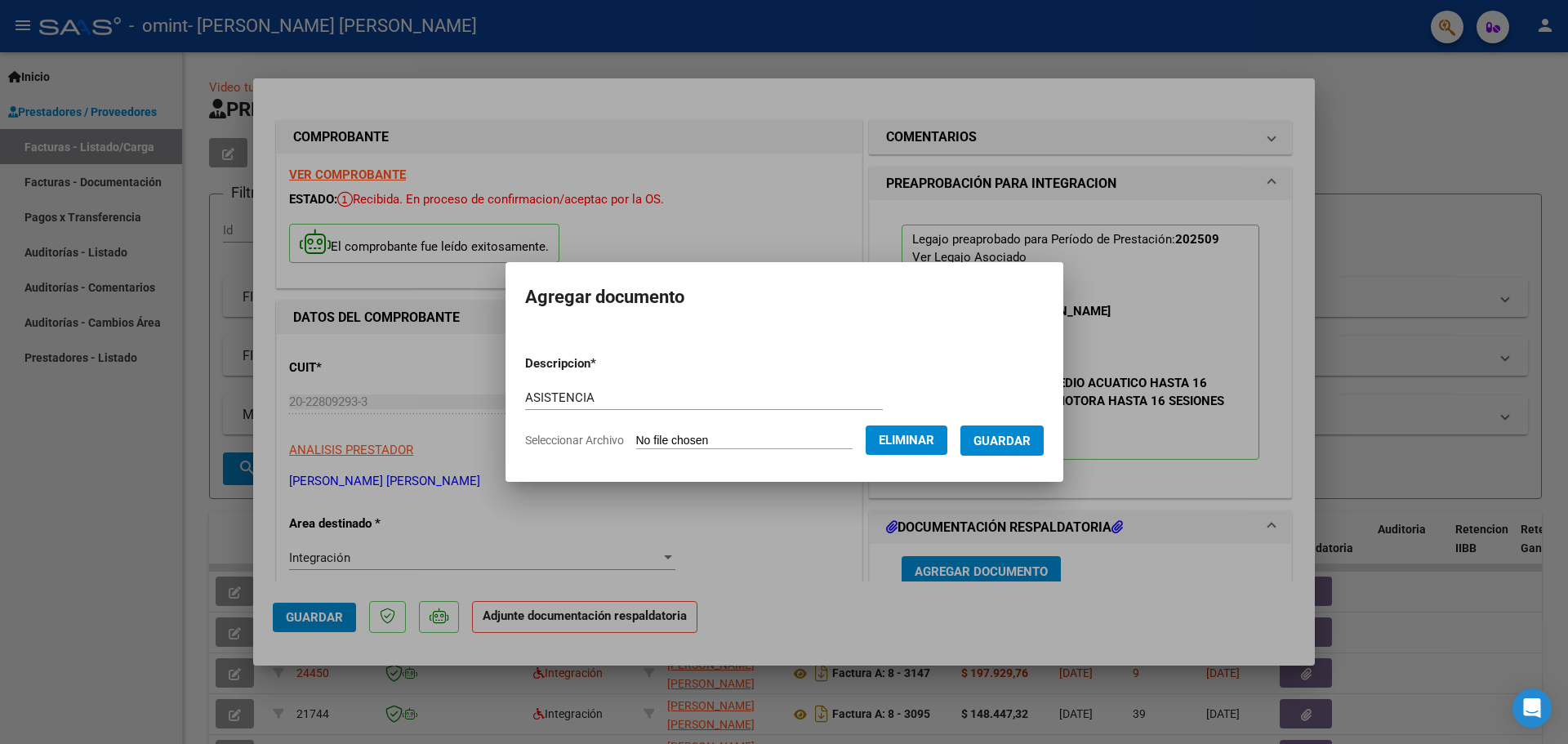
click at [1030, 448] on span "Guardar" at bounding box center [1002, 441] width 57 height 15
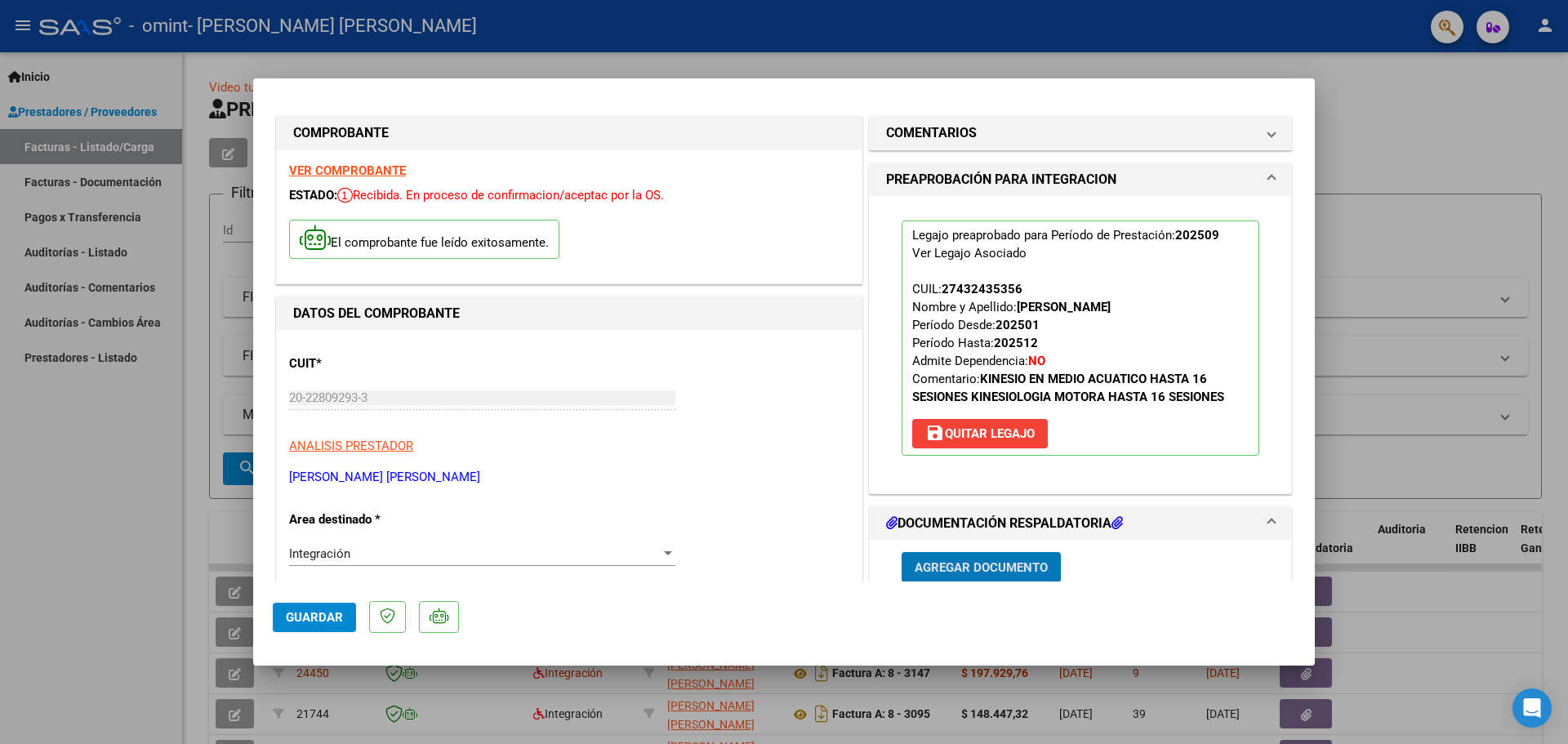
click at [939, 567] on span "Agregar Documento" at bounding box center [981, 568] width 133 height 15
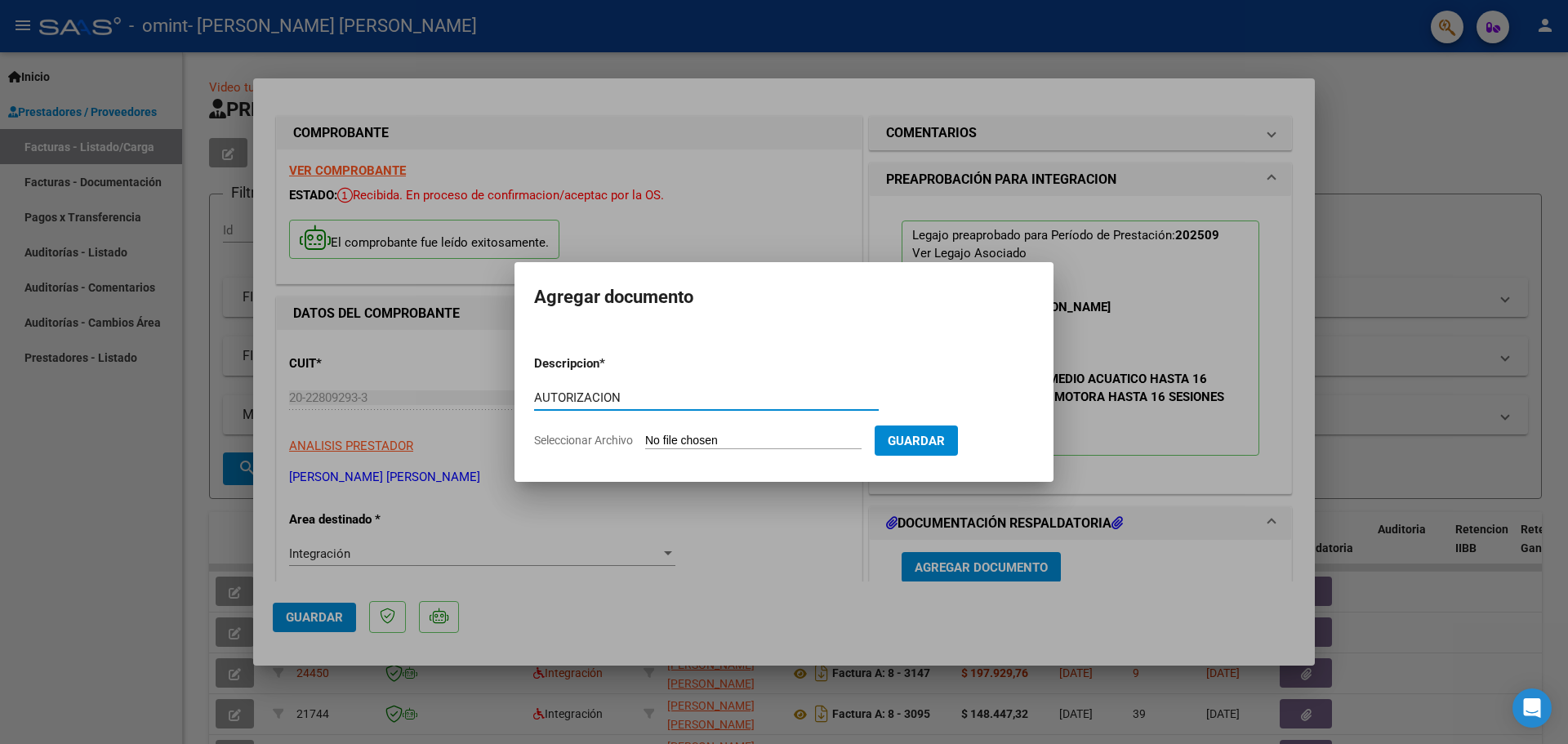
type input "AUTORIZACION"
click at [595, 443] on span "Seleccionar Archivo" at bounding box center [583, 440] width 99 height 13
click at [645, 443] on input "Seleccionar Archivo" at bounding box center [753, 441] width 216 height 16
type input "C:\fakepath\AUTORIZACION.pdf"
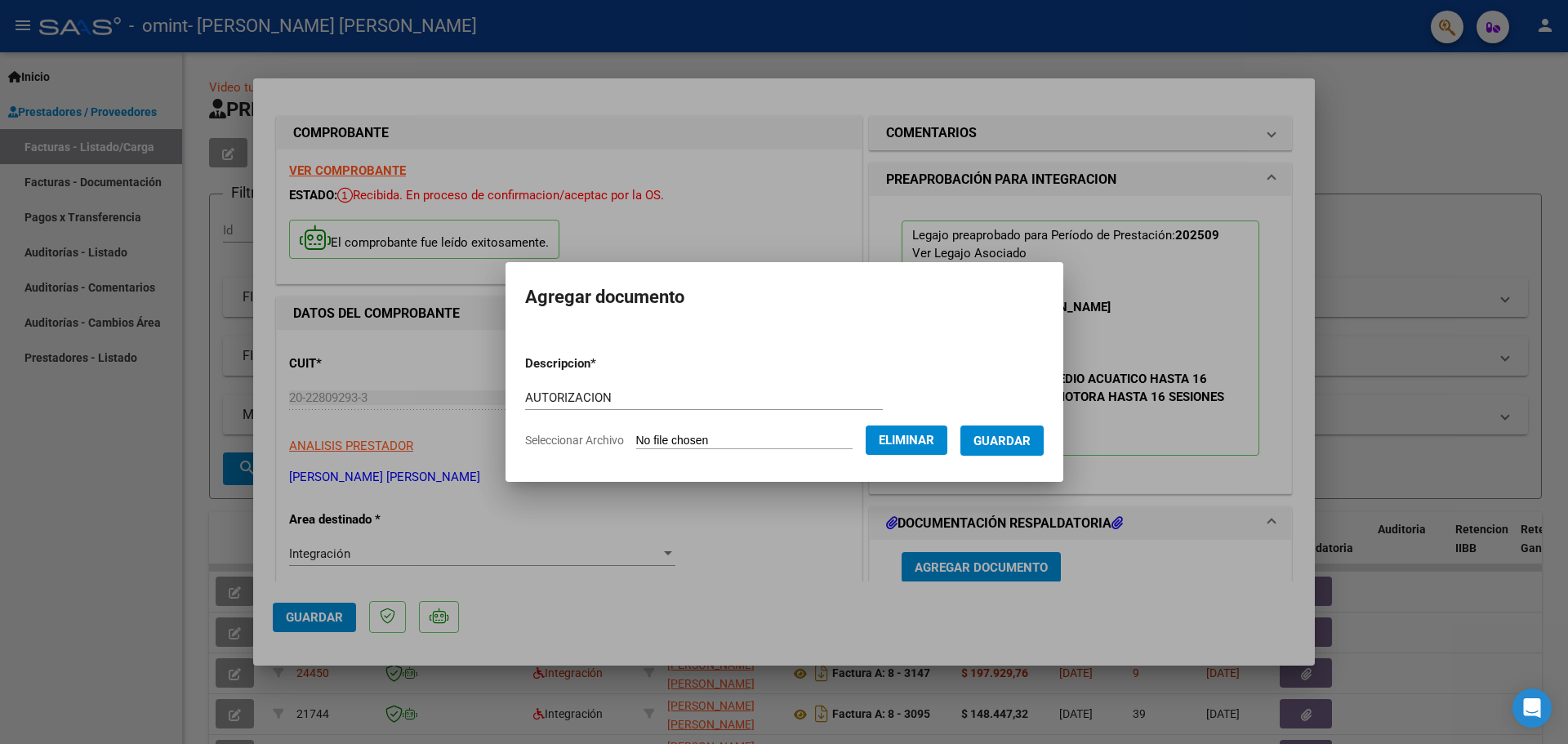
click at [1019, 440] on span "Guardar" at bounding box center [1002, 441] width 57 height 15
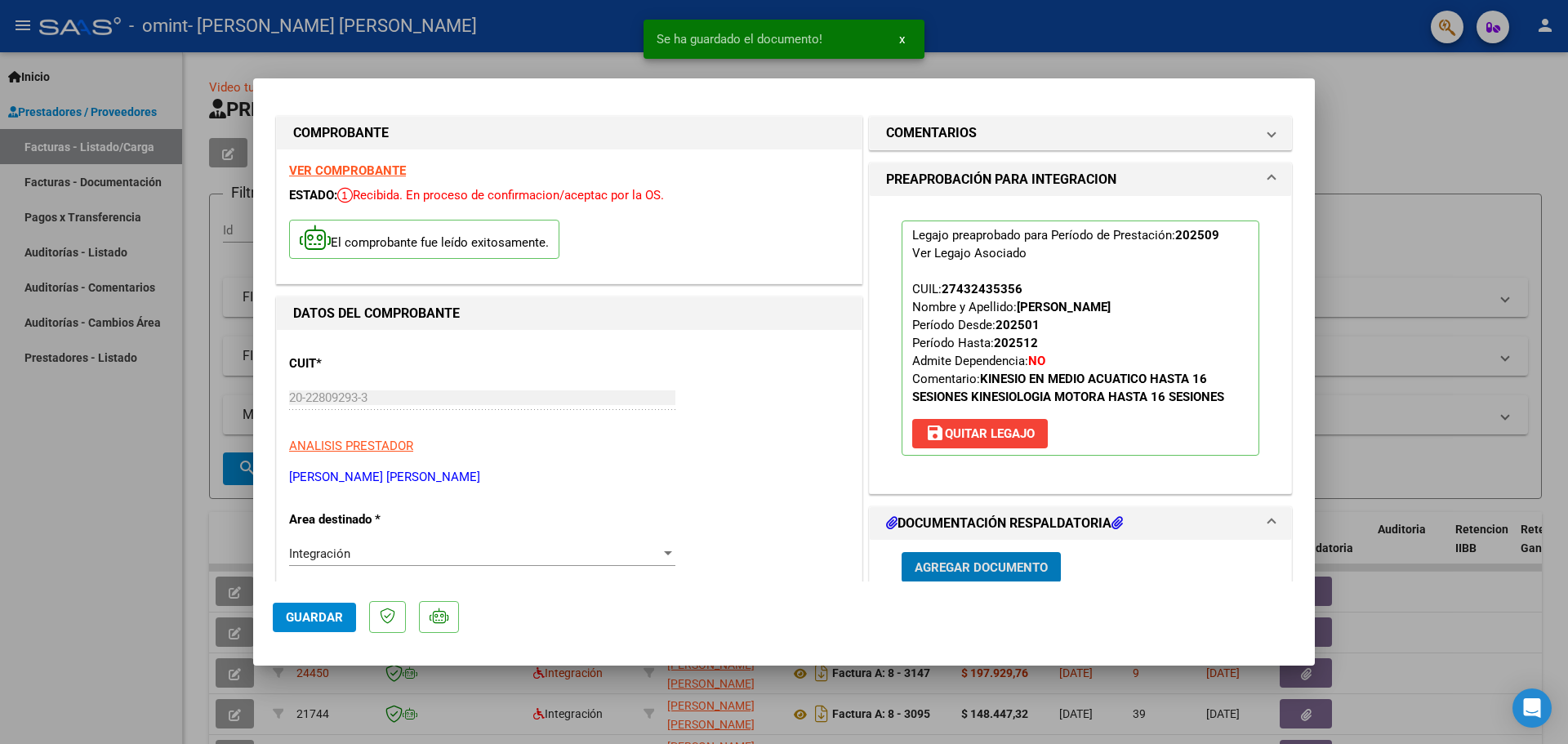
click at [295, 613] on span "Guardar" at bounding box center [314, 618] width 57 height 15
click at [899, 40] on span "x" at bounding box center [901, 39] width 6 height 15
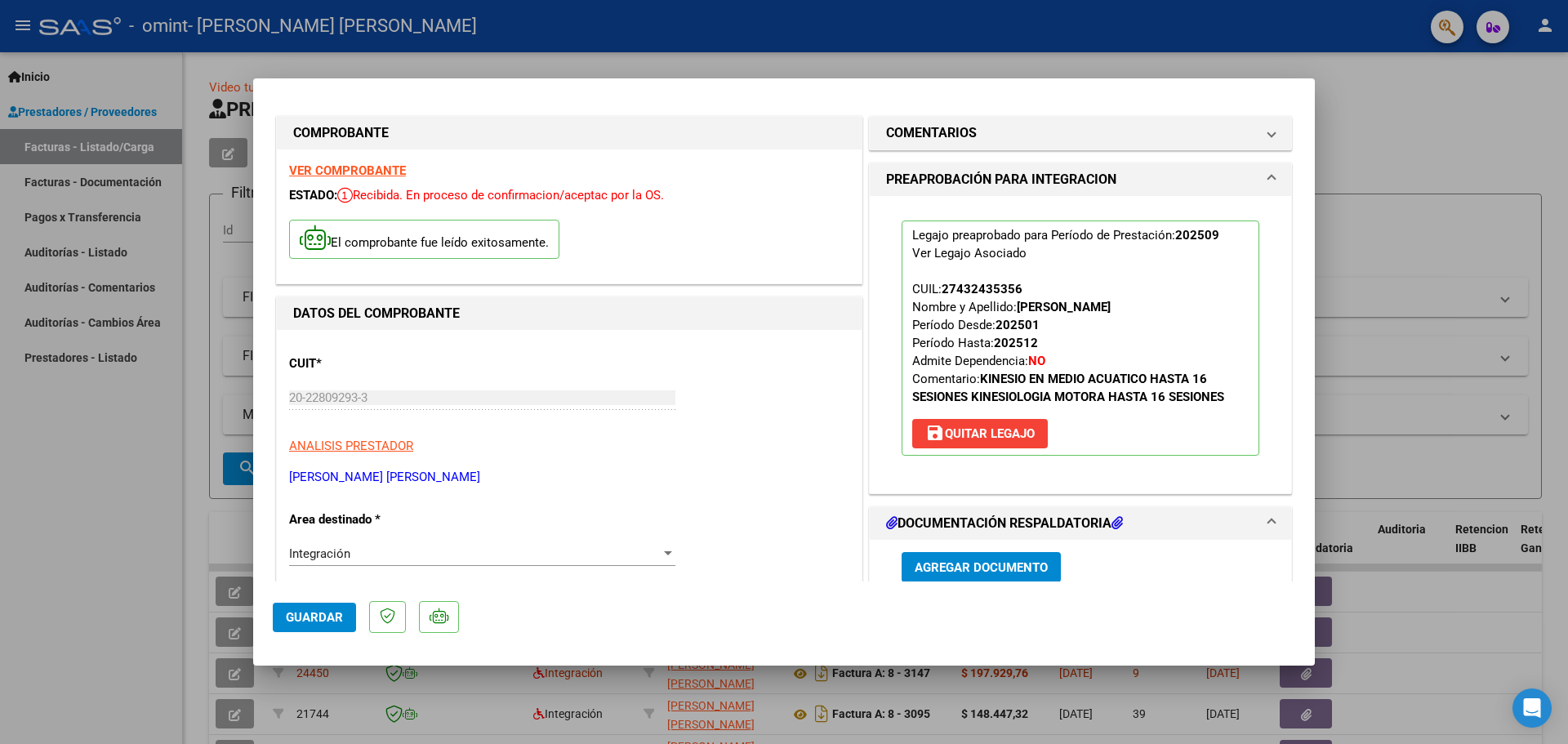
click at [1447, 241] on div at bounding box center [784, 372] width 1568 height 744
type input "$ 0,00"
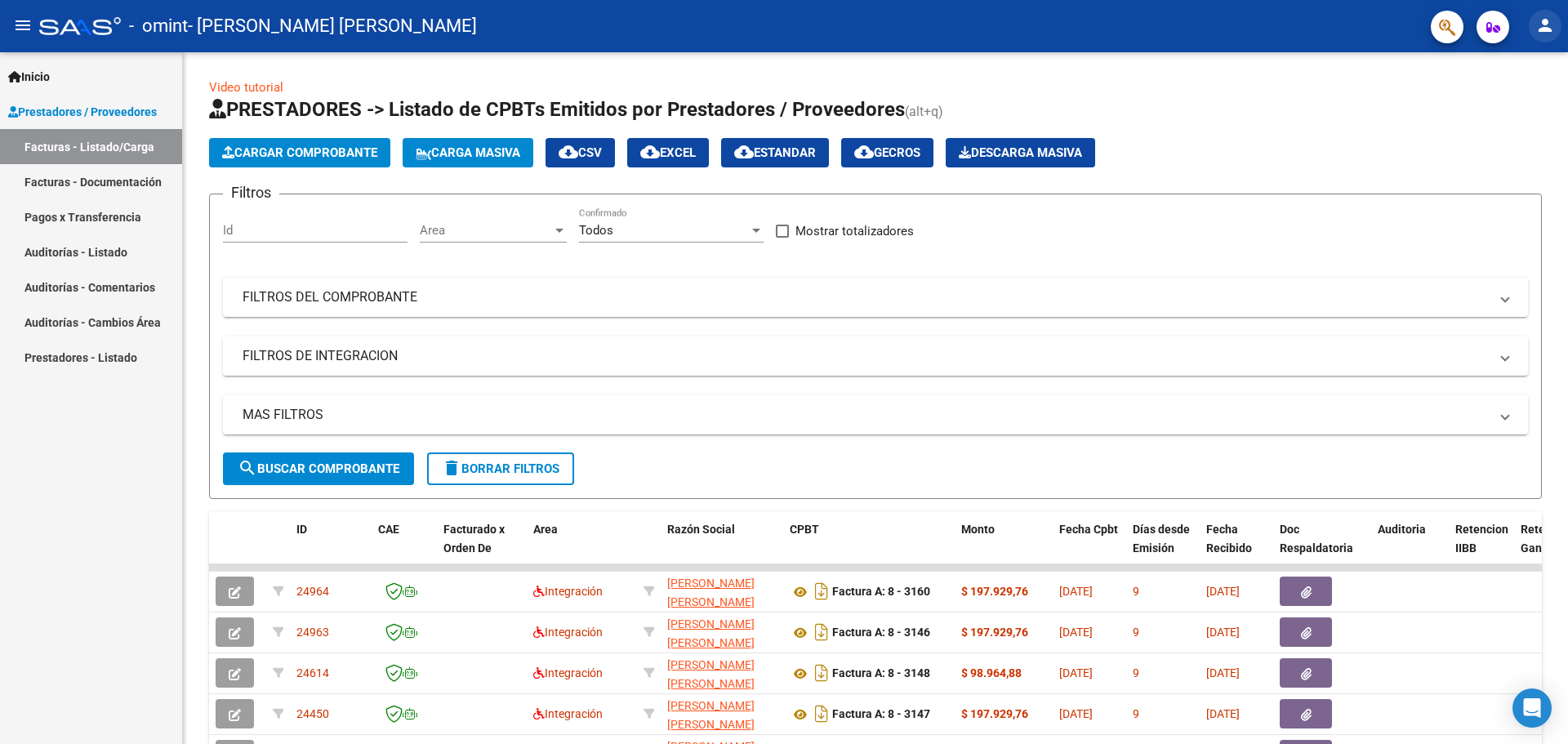
click at [1543, 27] on mat-icon "person" at bounding box center [1545, 26] width 20 height 20
click at [1528, 109] on button "exit_to_app Salir" at bounding box center [1512, 107] width 100 height 39
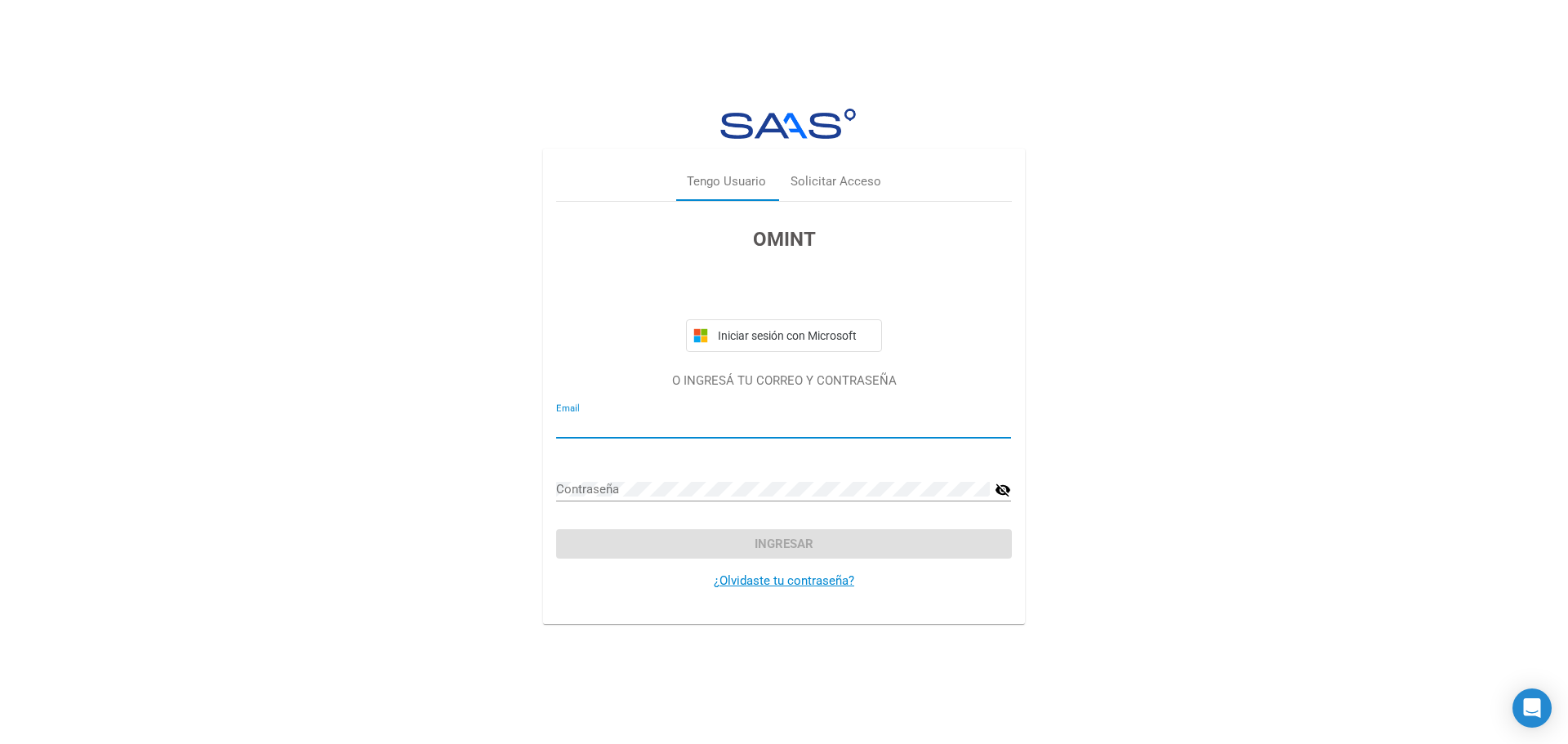
type input "[PERSON_NAME][EMAIL_ADDRESS][DOMAIN_NAME]"
